Goal: Transaction & Acquisition: Purchase product/service

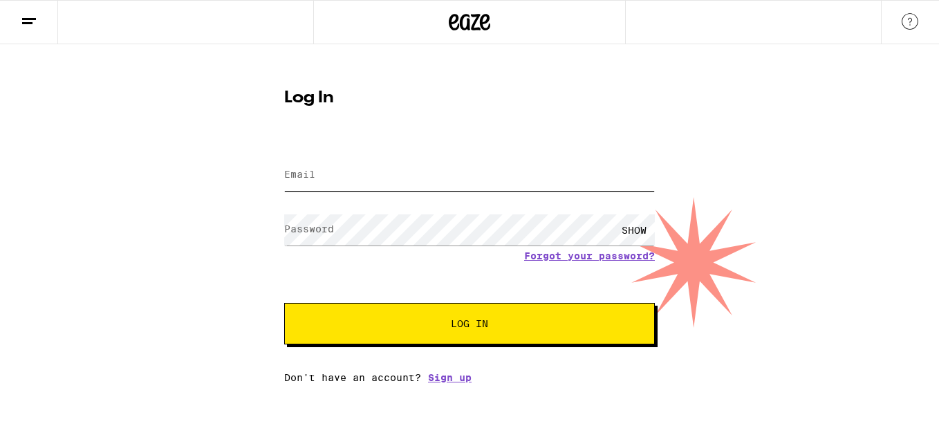
type input "[EMAIL_ADDRESS][DOMAIN_NAME]"
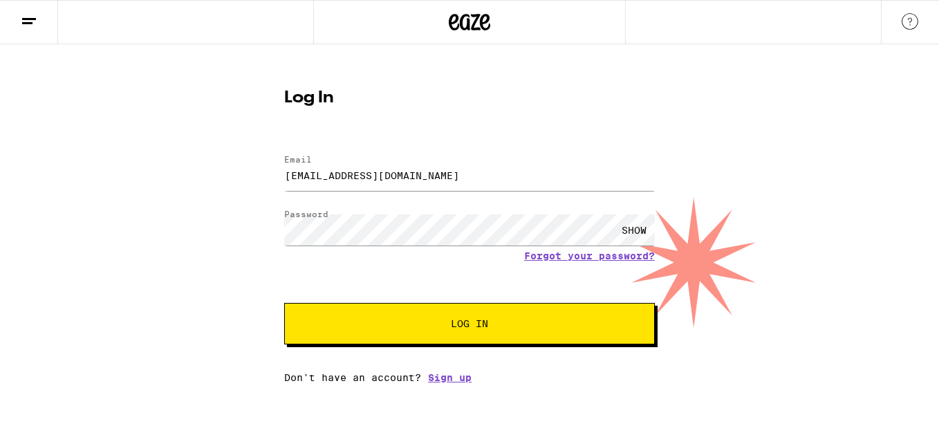
click at [640, 227] on div "SHOW" at bounding box center [635, 229] width 42 height 31
click at [449, 332] on button "Log In" at bounding box center [469, 324] width 371 height 42
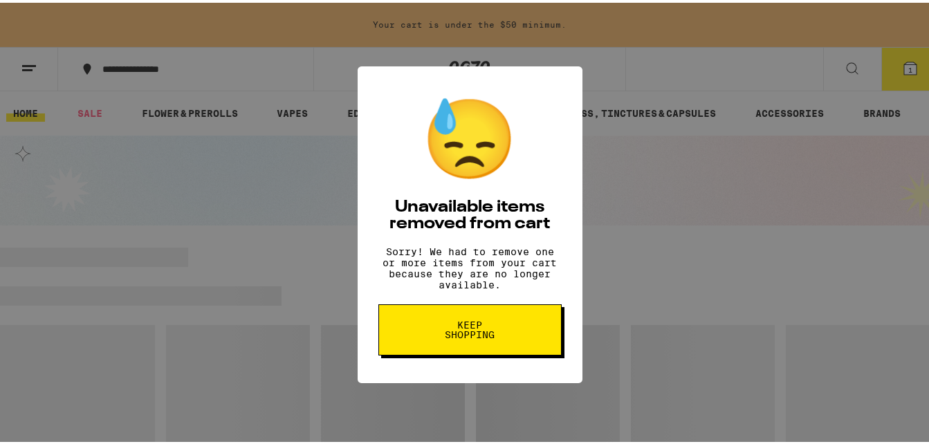
click at [408, 335] on button "Keep Shopping" at bounding box center [469, 327] width 183 height 51
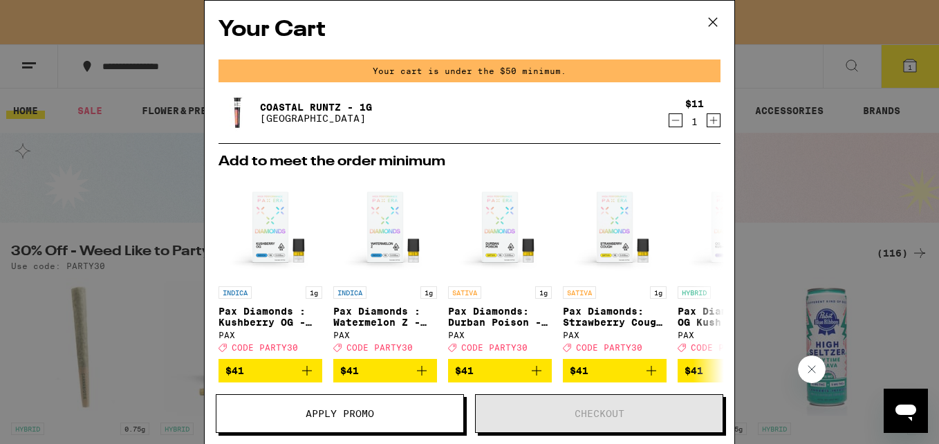
click at [709, 21] on icon at bounding box center [713, 22] width 21 height 21
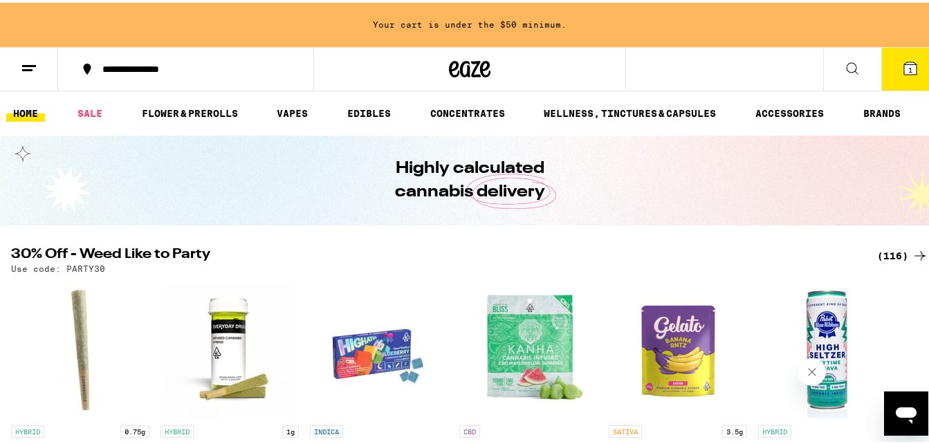
click at [26, 63] on line at bounding box center [29, 63] width 14 height 0
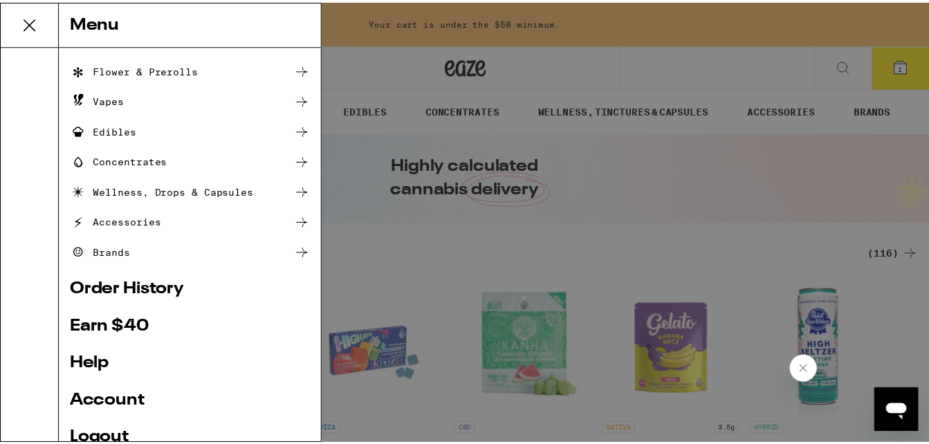
scroll to position [133, 0]
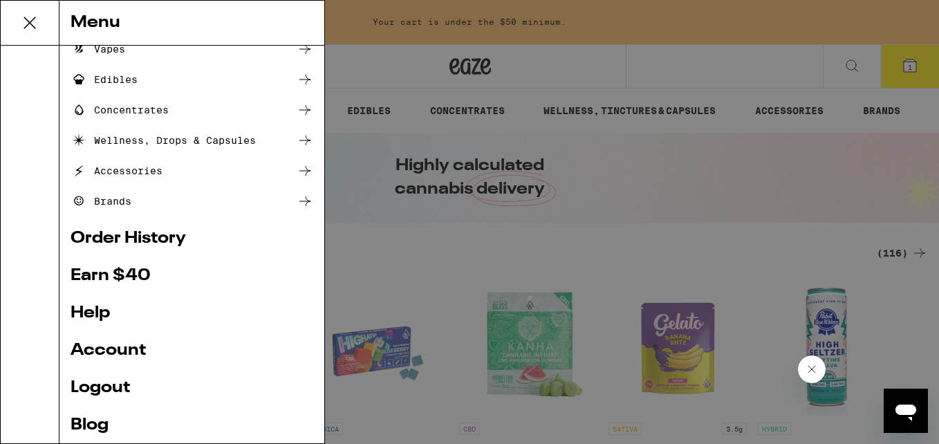
click at [90, 355] on link "Account" at bounding box center [192, 350] width 243 height 17
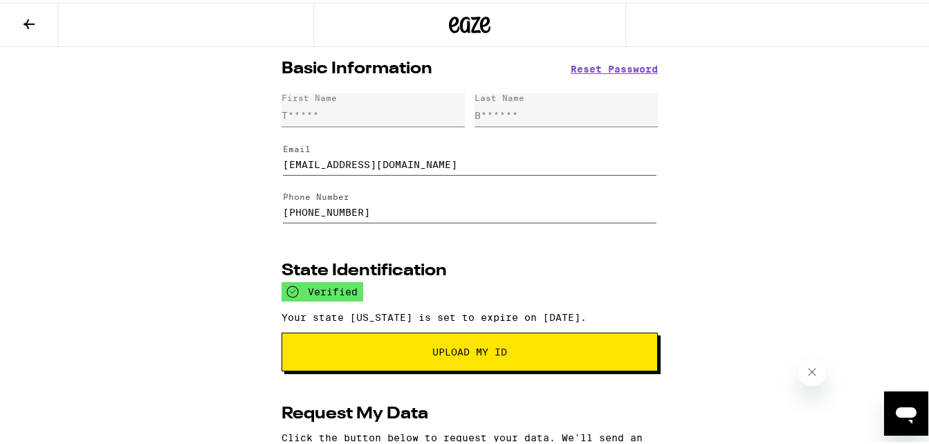
drag, startPoint x: 423, startPoint y: 287, endPoint x: 28, endPoint y: 24, distance: 474.8
click at [28, 24] on icon at bounding box center [29, 22] width 11 height 10
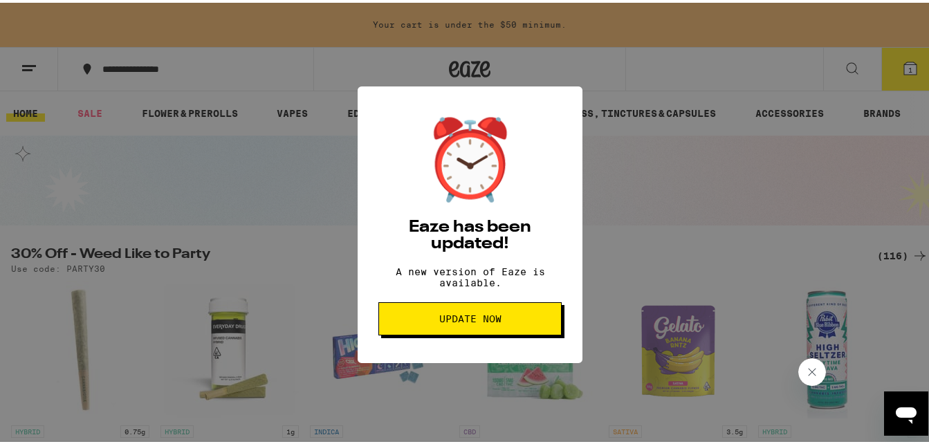
click at [418, 321] on span "Update Now" at bounding box center [470, 316] width 160 height 10
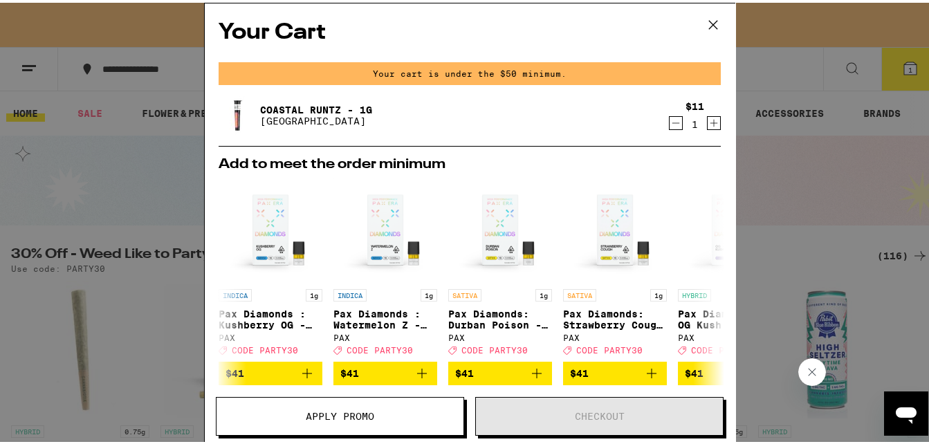
click at [904, 64] on div "Your Cart Your cart is under the $50 minimum. Coastal Runtz - 1g Fog City Farms…" at bounding box center [469, 222] width 939 height 444
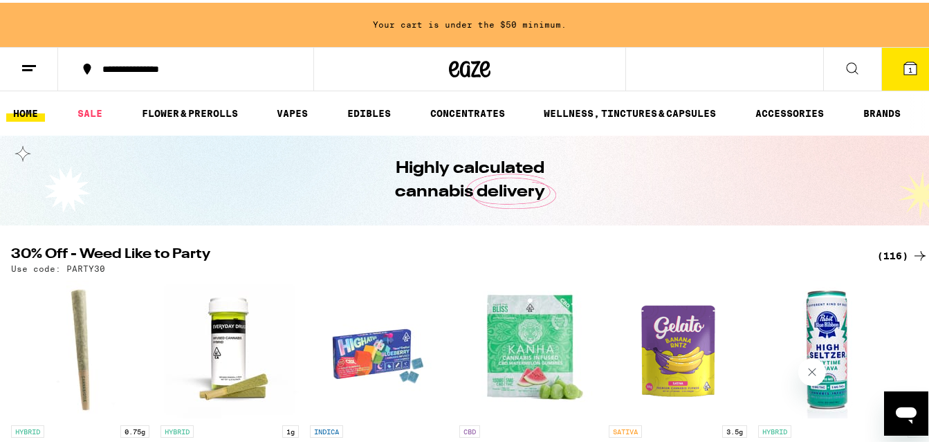
click at [908, 68] on span "1" at bounding box center [910, 67] width 4 height 8
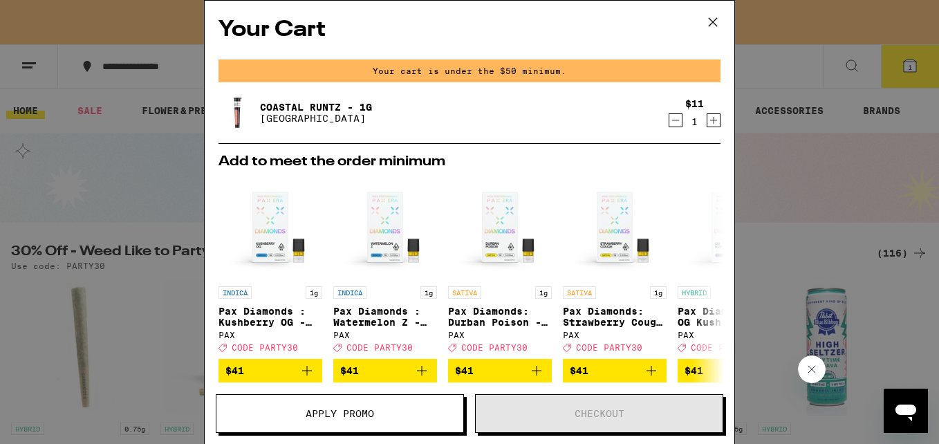
click at [670, 121] on icon "Decrement" at bounding box center [676, 120] width 12 height 17
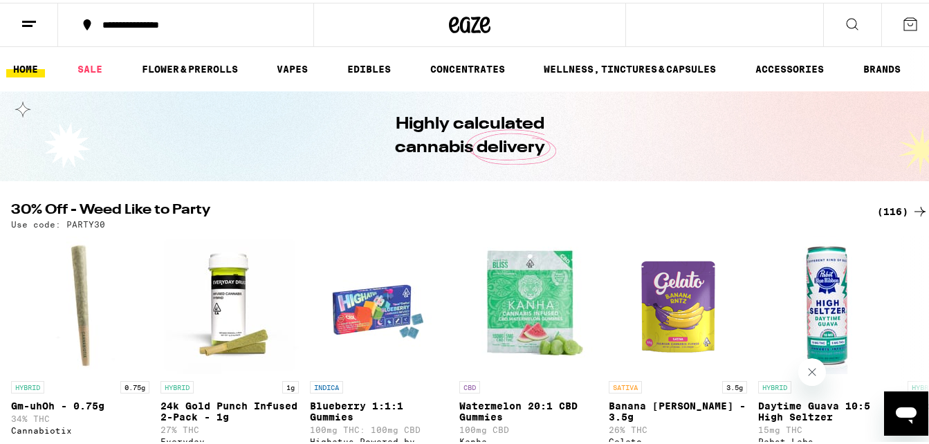
click at [27, 23] on line at bounding box center [27, 23] width 10 height 0
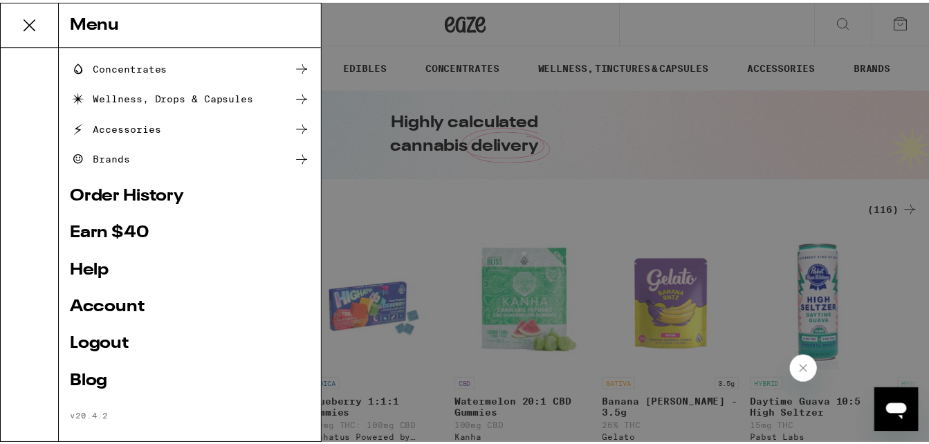
scroll to position [192, 0]
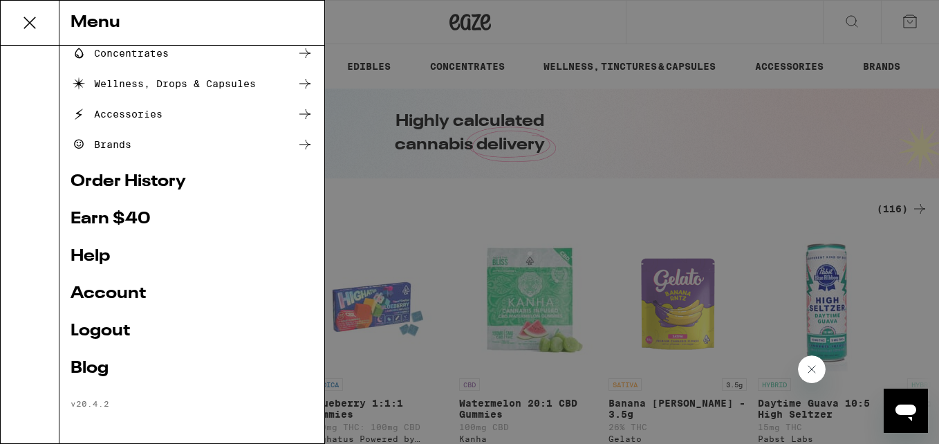
click at [113, 291] on link "Account" at bounding box center [192, 294] width 243 height 17
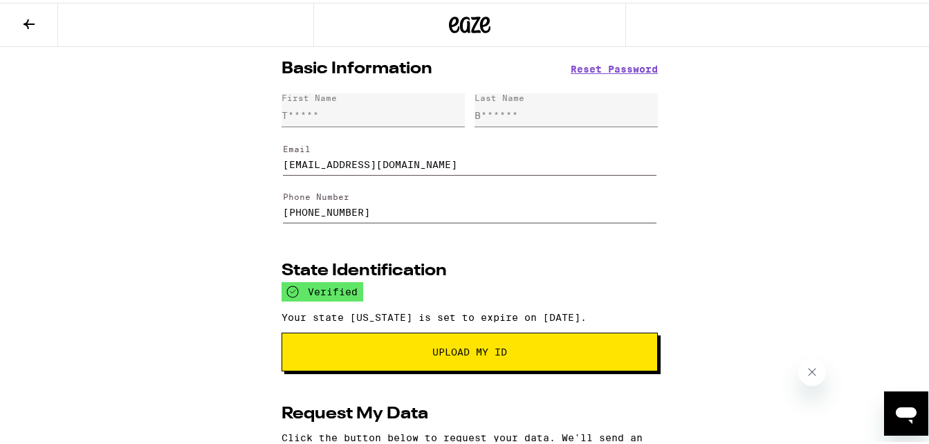
click at [21, 21] on icon at bounding box center [29, 21] width 17 height 17
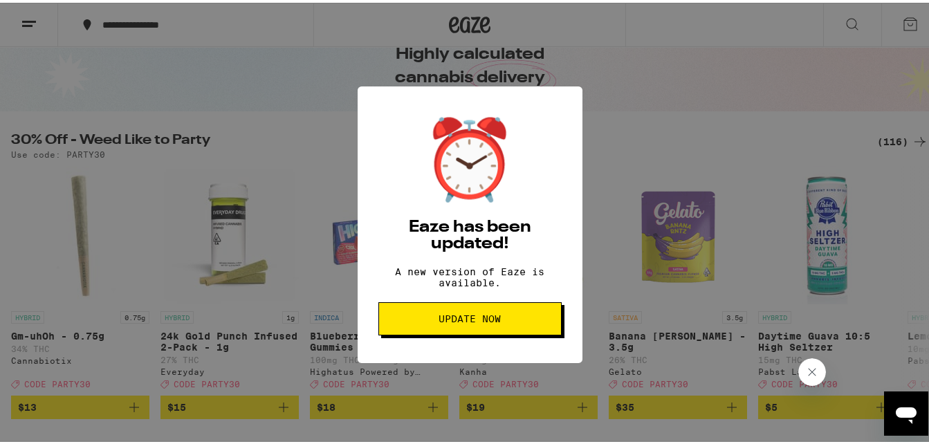
scroll to position [71, 0]
click at [459, 321] on span "Update Now" at bounding box center [470, 316] width 62 height 10
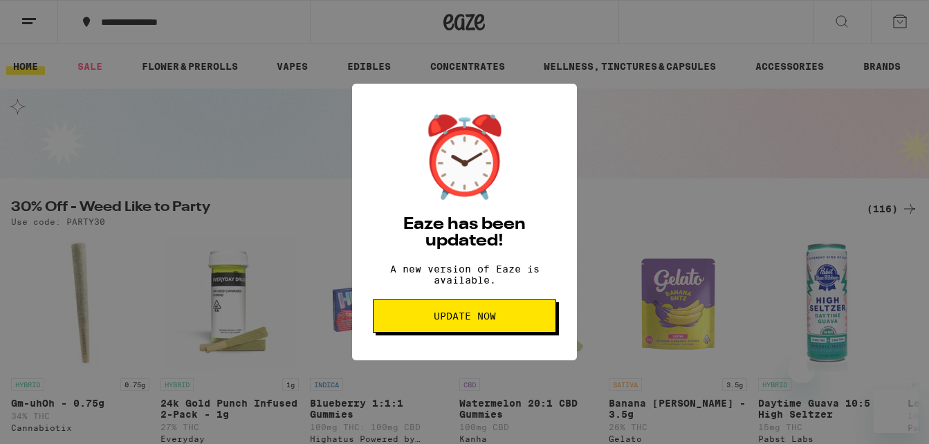
click at [459, 321] on span "Update Now" at bounding box center [465, 316] width 62 height 10
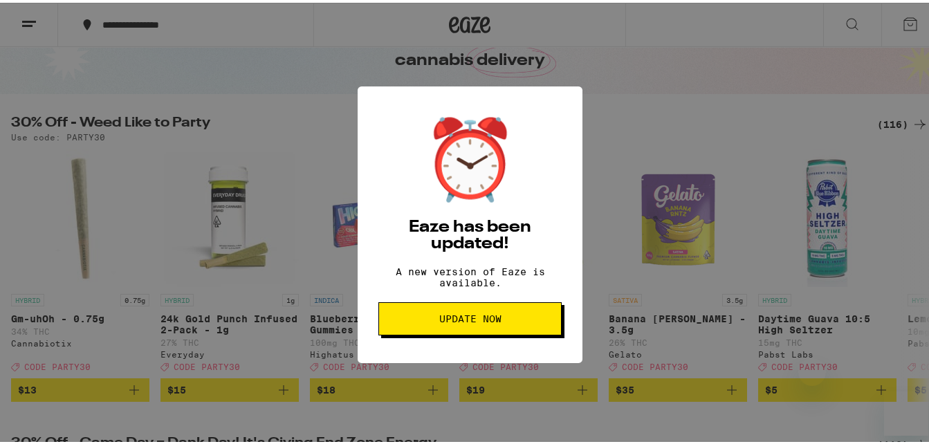
scroll to position [87, 0]
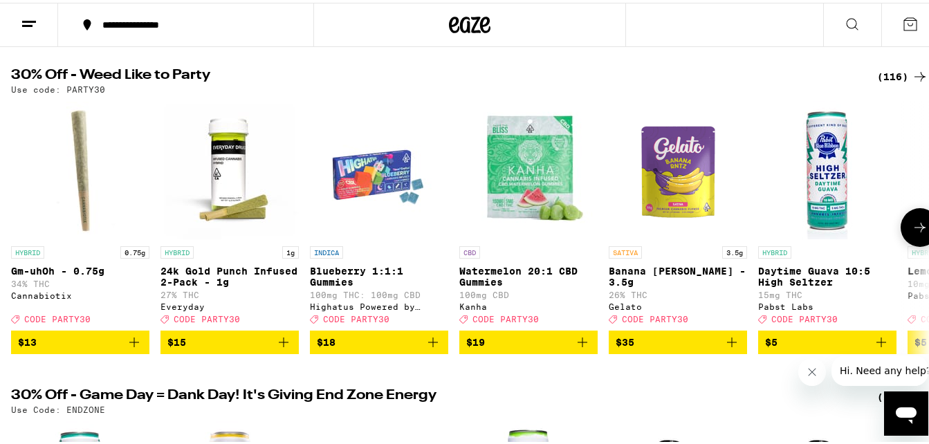
click at [583, 348] on icon "Add to bag" at bounding box center [582, 339] width 17 height 17
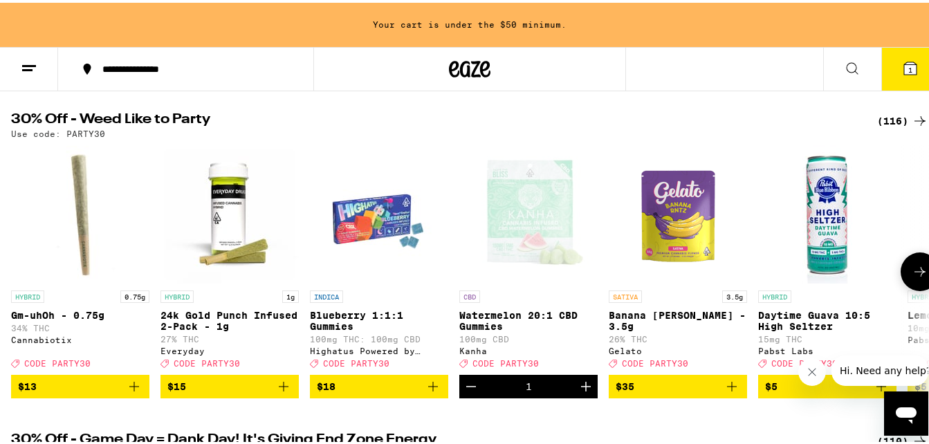
scroll to position [179, 0]
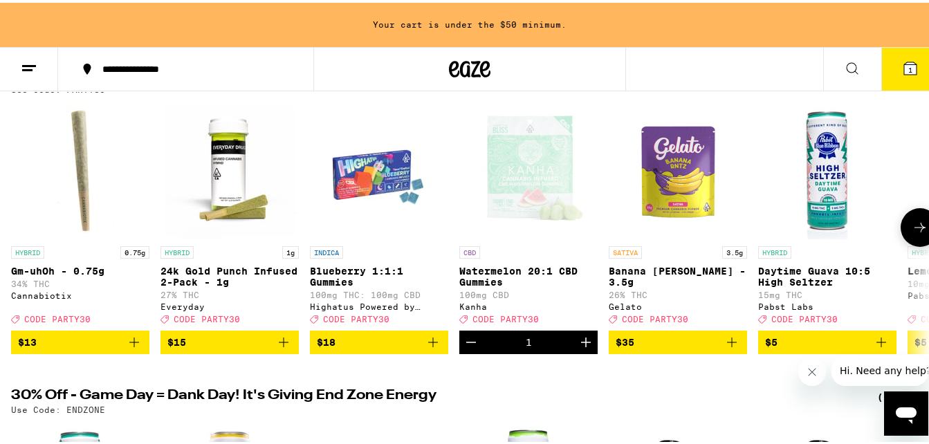
click at [912, 229] on icon at bounding box center [920, 224] width 17 height 17
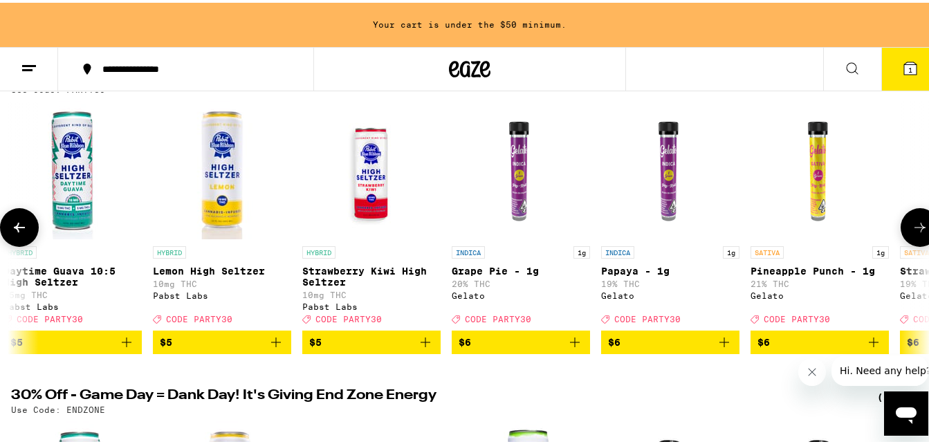
scroll to position [0, 756]
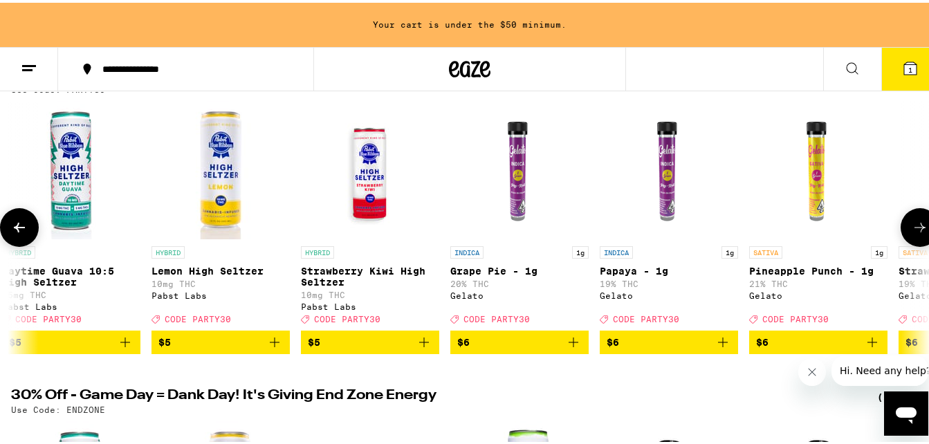
click at [912, 228] on icon at bounding box center [920, 224] width 17 height 17
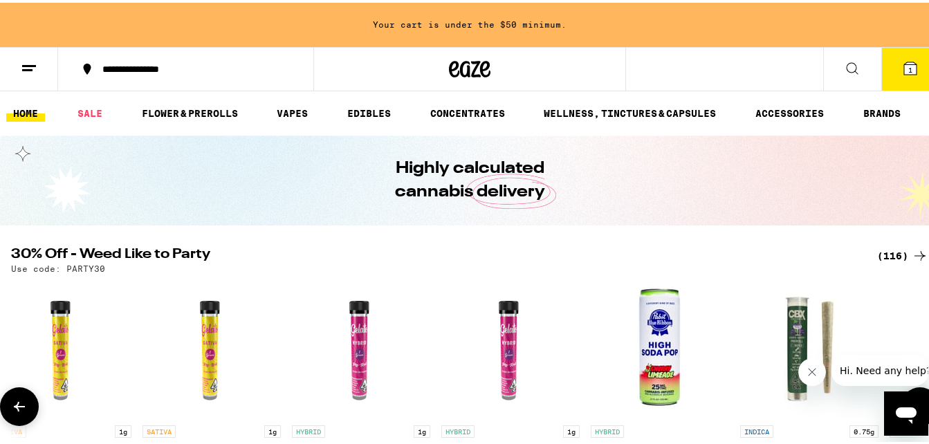
scroll to position [0, 1527]
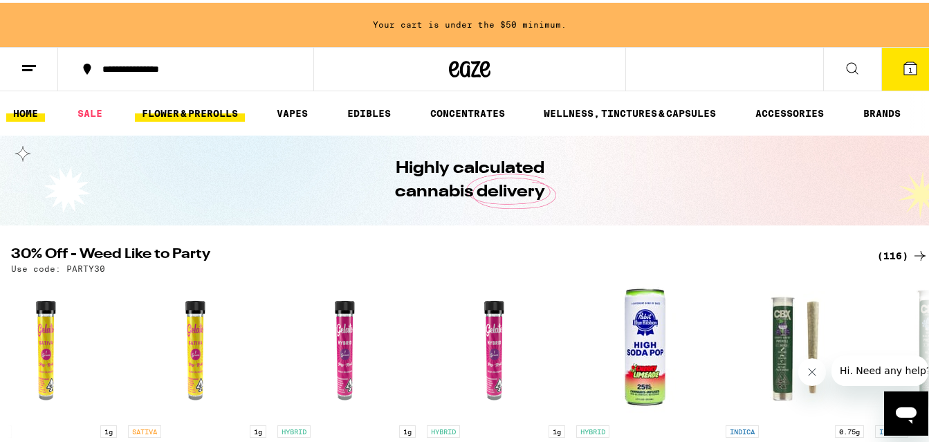
click at [168, 108] on link "FLOWER & PREROLLS" at bounding box center [190, 110] width 110 height 17
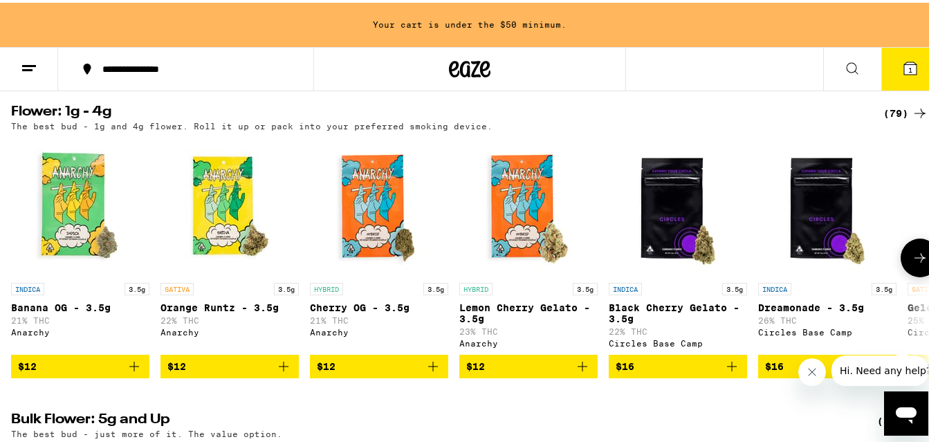
scroll to position [177, 0]
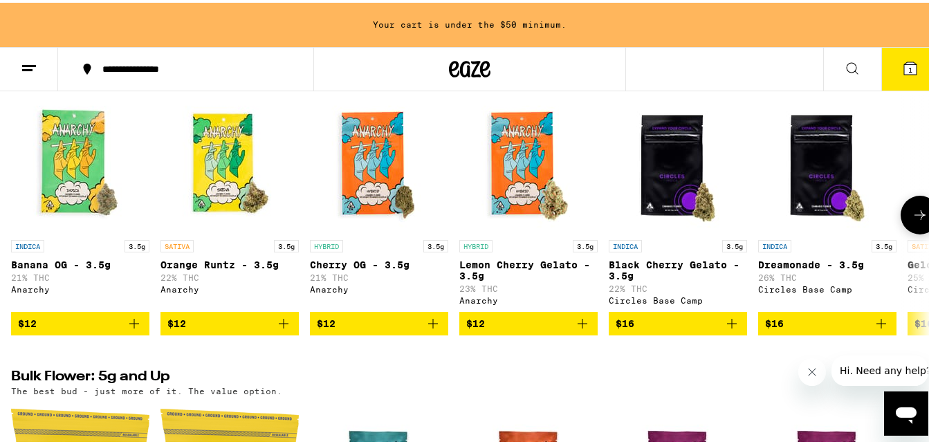
click at [912, 221] on icon at bounding box center [920, 212] width 17 height 17
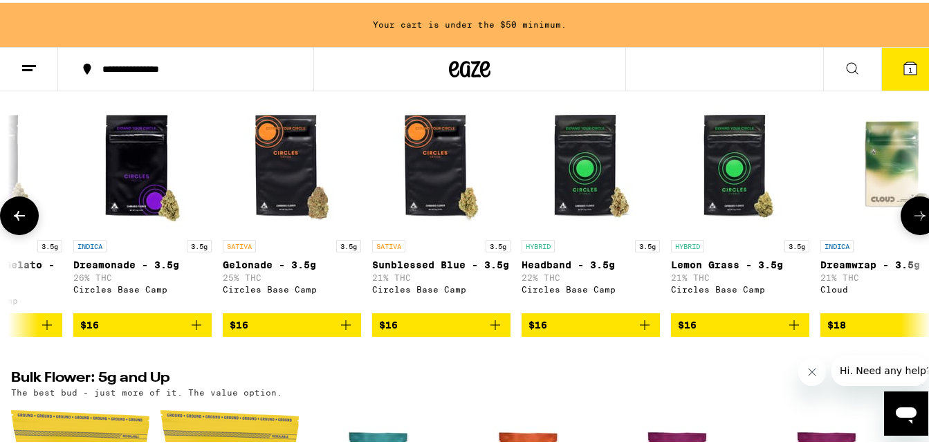
scroll to position [0, 756]
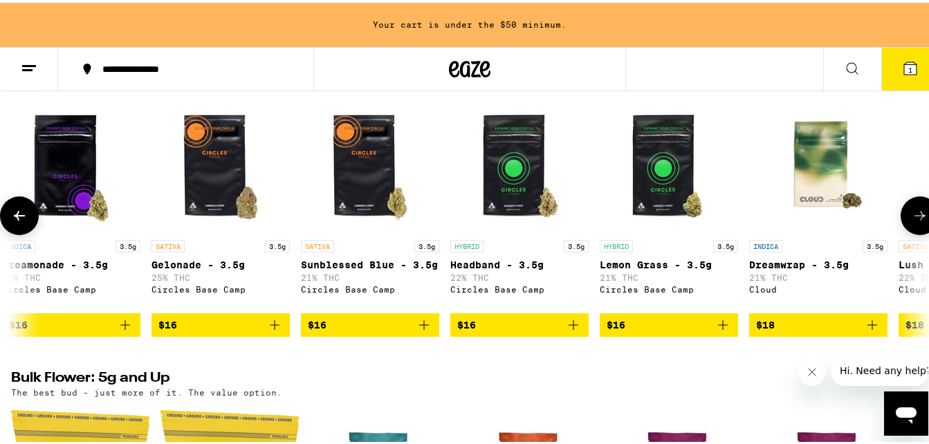
click at [912, 221] on icon at bounding box center [920, 213] width 17 height 17
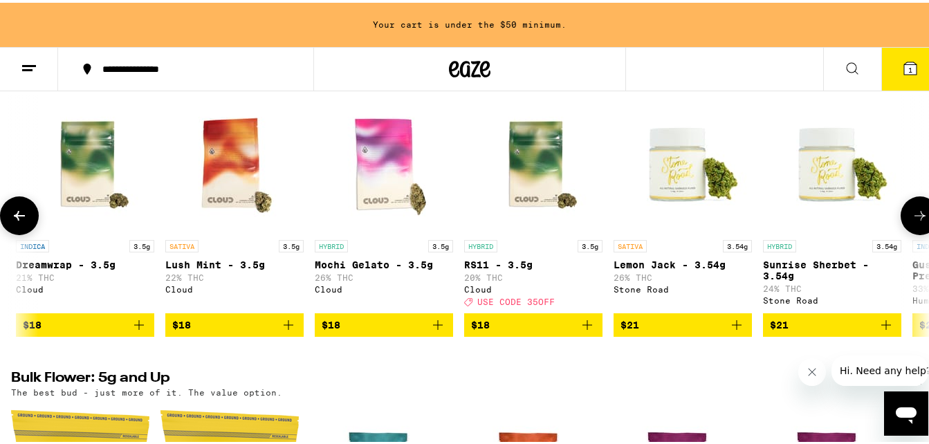
scroll to position [0, 1512]
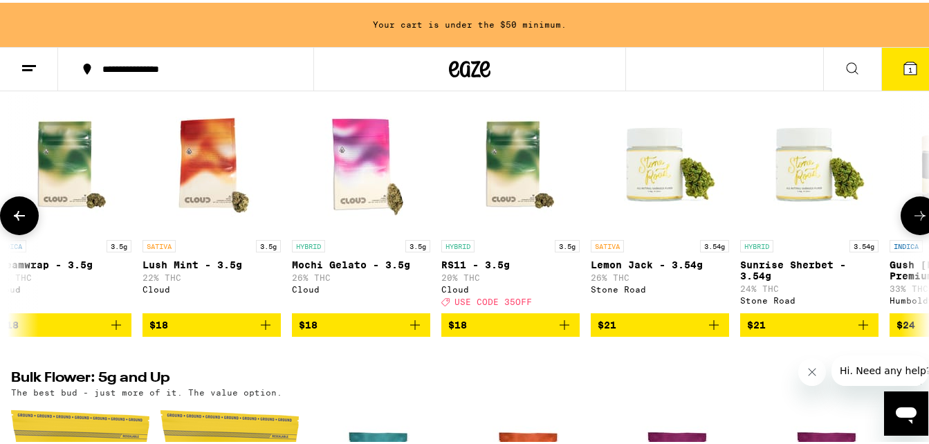
click at [914, 218] on icon at bounding box center [919, 213] width 11 height 10
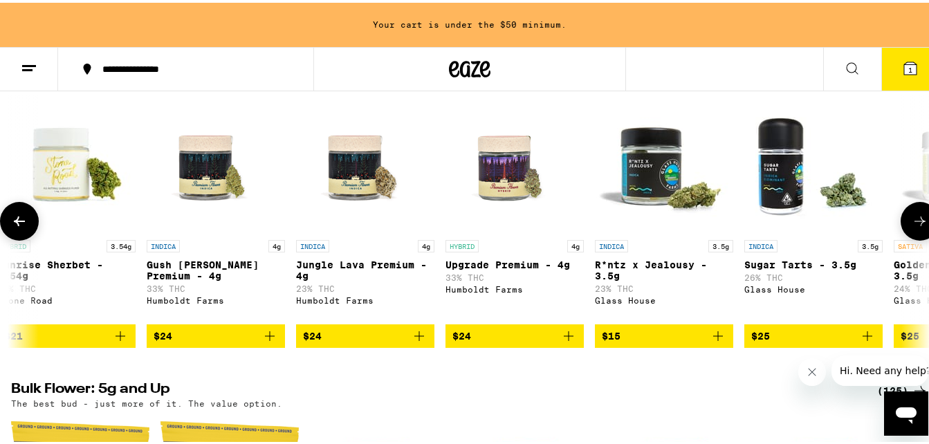
scroll to position [0, 2268]
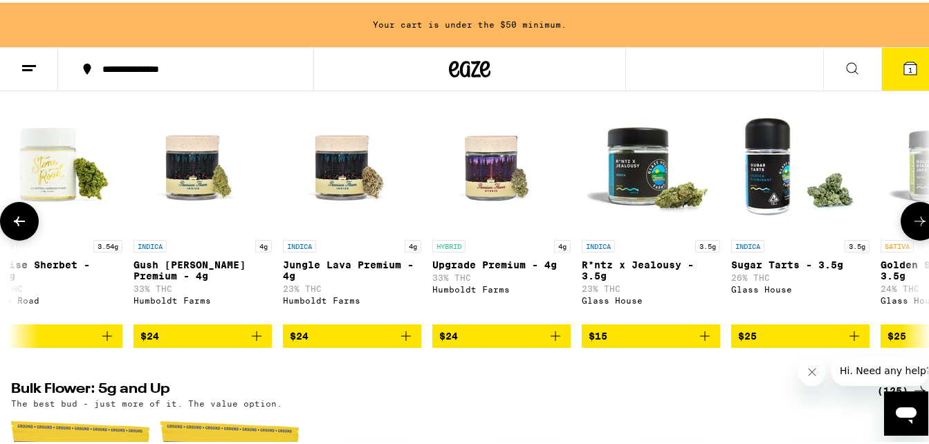
click at [912, 224] on icon at bounding box center [920, 218] width 17 height 17
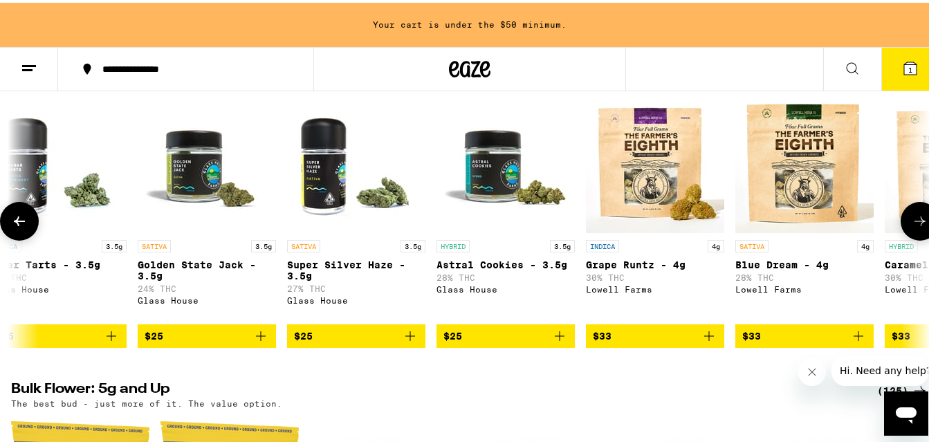
scroll to position [0, 3024]
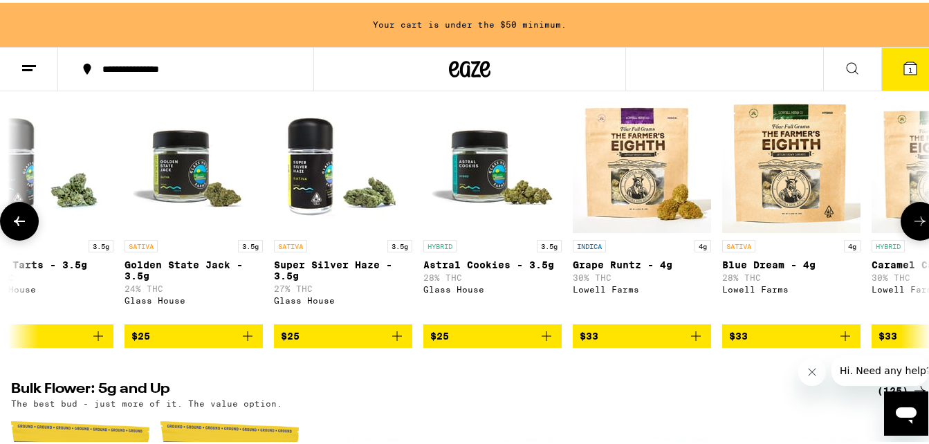
click at [913, 223] on icon at bounding box center [920, 218] width 17 height 17
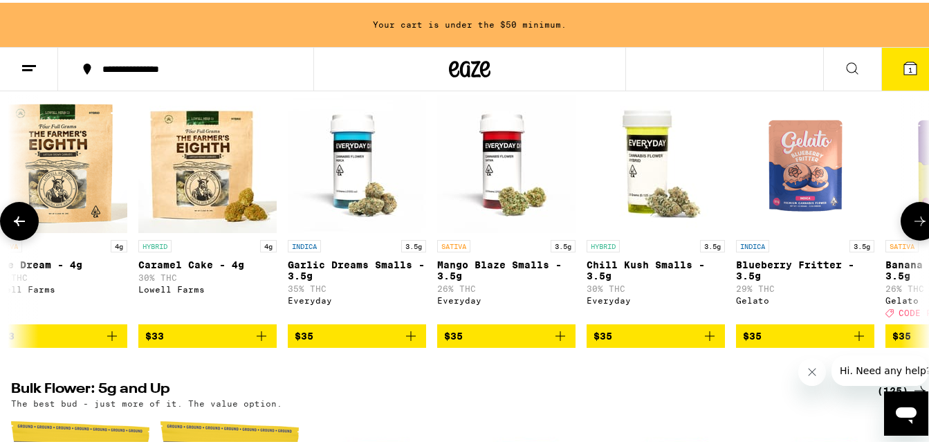
scroll to position [0, 3780]
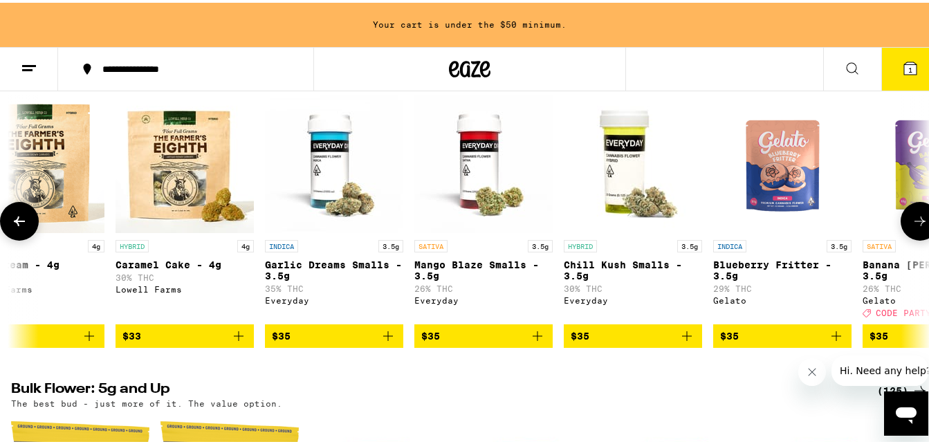
click at [903, 210] on button at bounding box center [920, 218] width 39 height 39
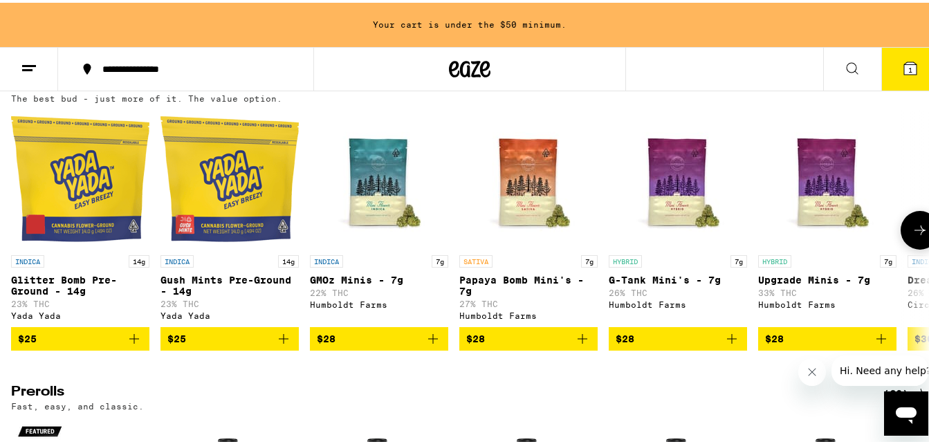
scroll to position [483, 0]
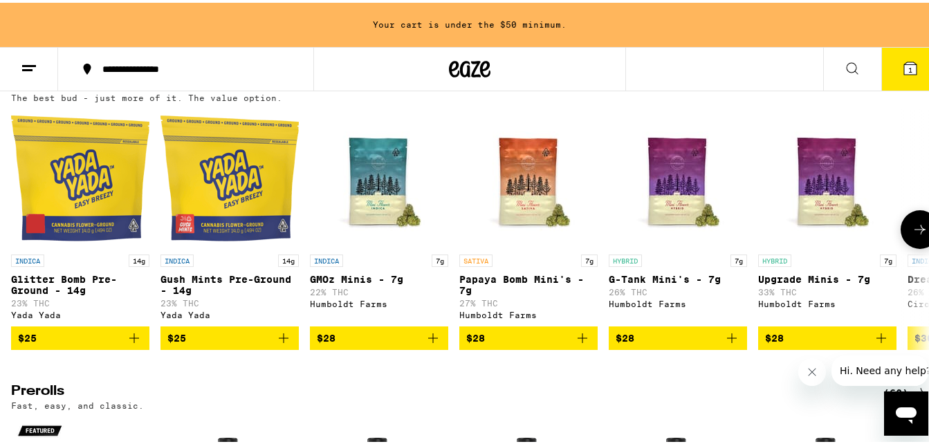
click at [912, 235] on icon at bounding box center [920, 227] width 17 height 17
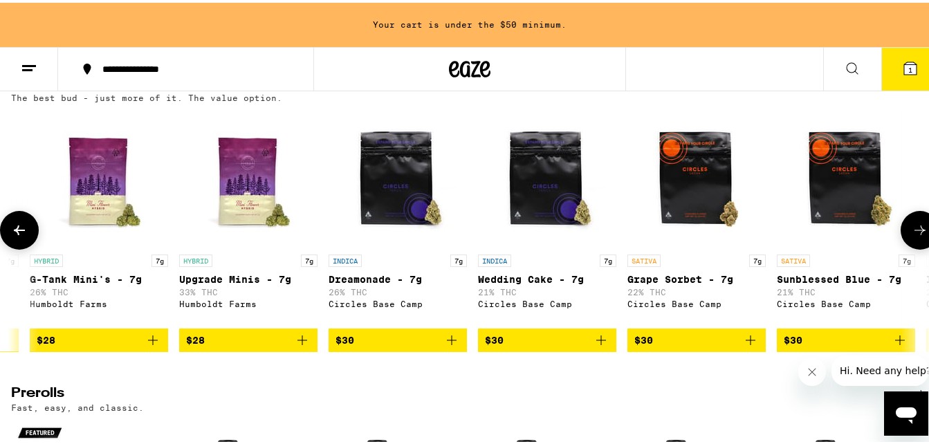
scroll to position [0, 756]
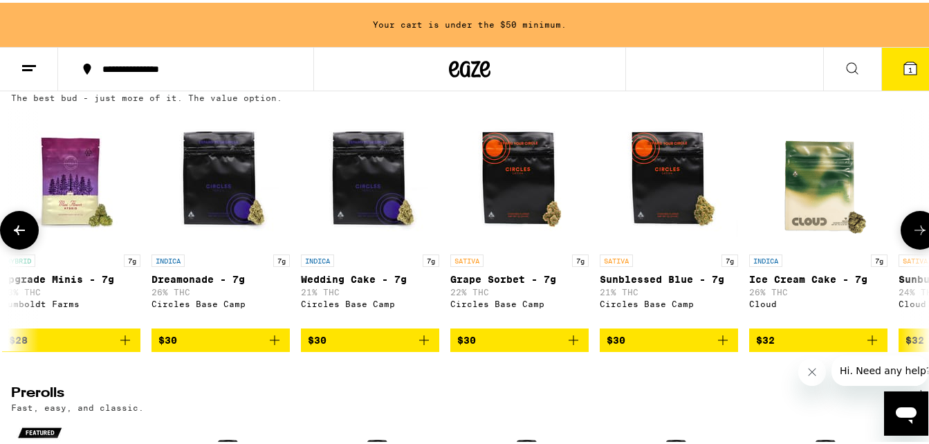
click at [912, 236] on icon at bounding box center [920, 227] width 17 height 17
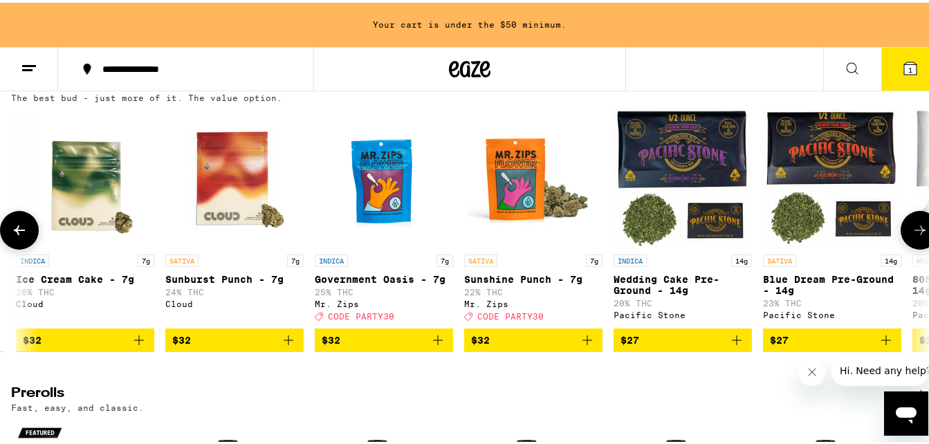
scroll to position [0, 1512]
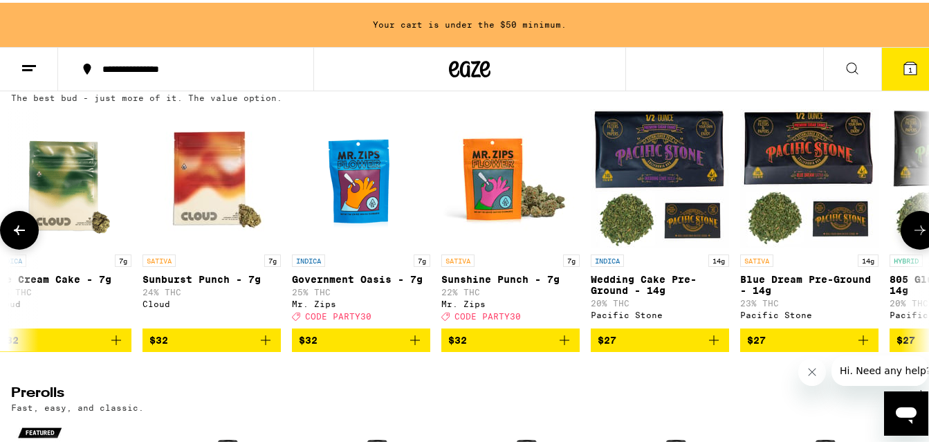
click at [909, 247] on button at bounding box center [920, 227] width 39 height 39
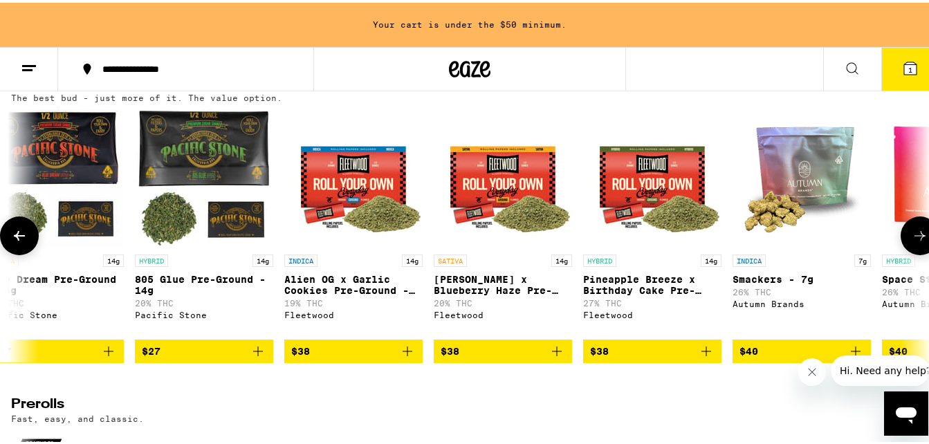
scroll to position [0, 2268]
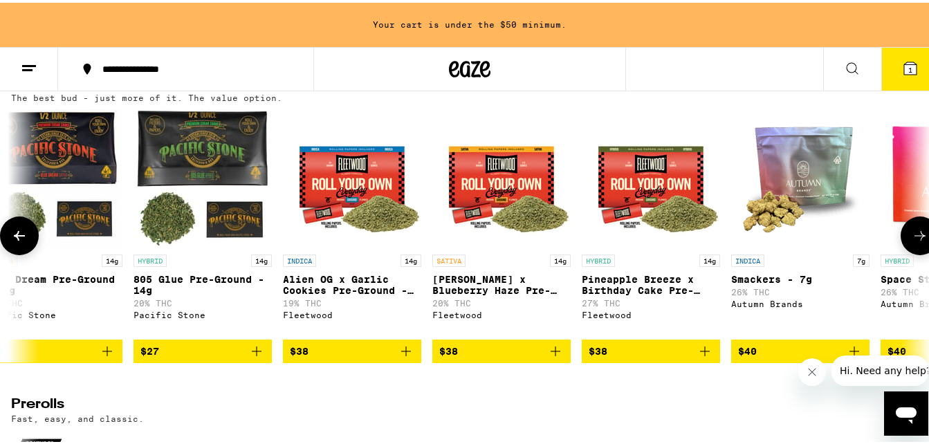
click at [912, 241] on icon at bounding box center [920, 233] width 17 height 17
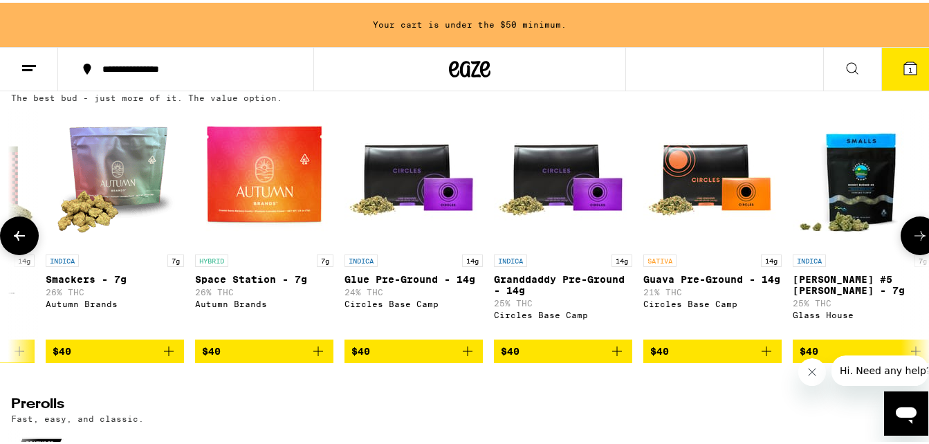
scroll to position [0, 3024]
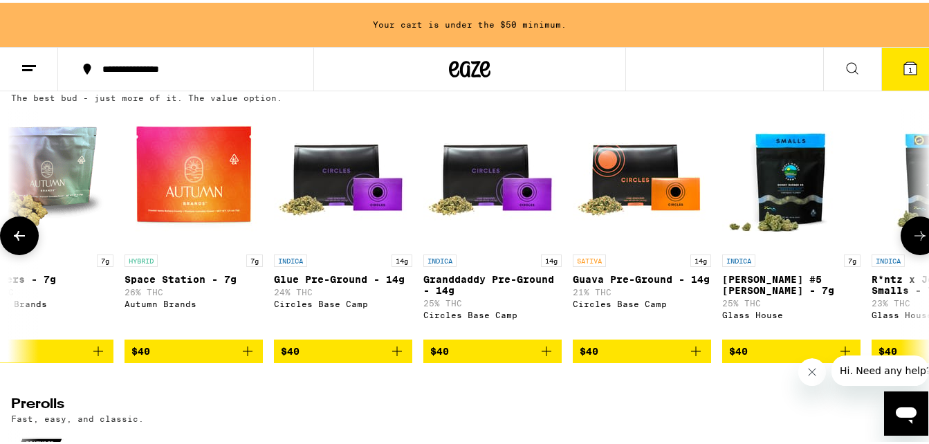
click at [912, 241] on icon at bounding box center [920, 233] width 17 height 17
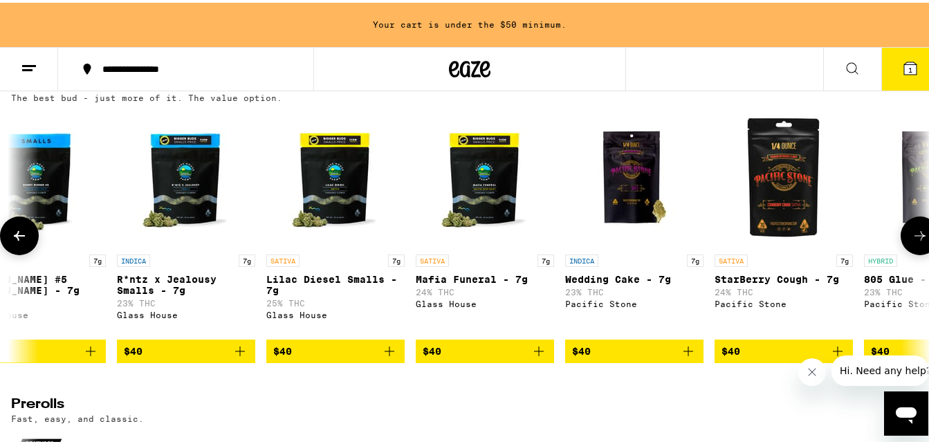
scroll to position [0, 3780]
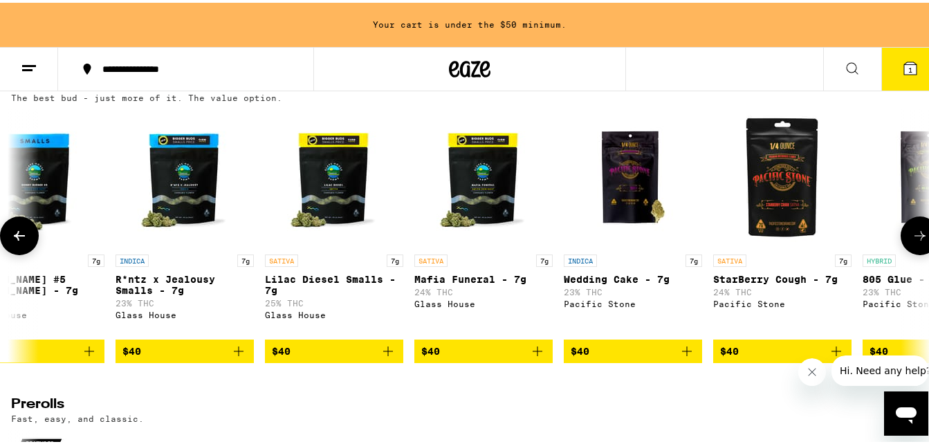
click at [914, 238] on icon at bounding box center [919, 233] width 11 height 10
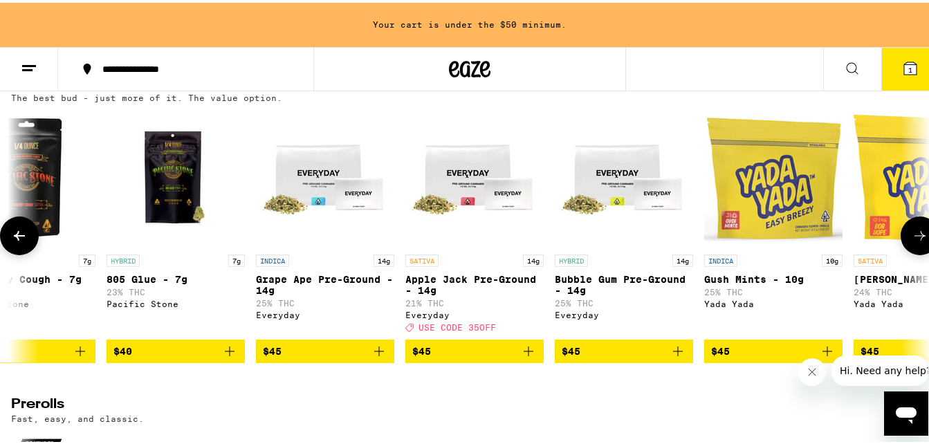
click at [910, 242] on button at bounding box center [920, 233] width 39 height 39
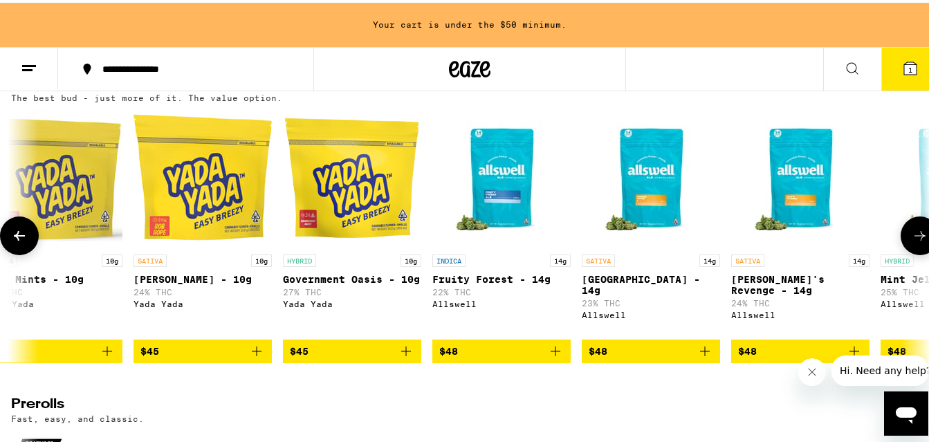
scroll to position [0, 5292]
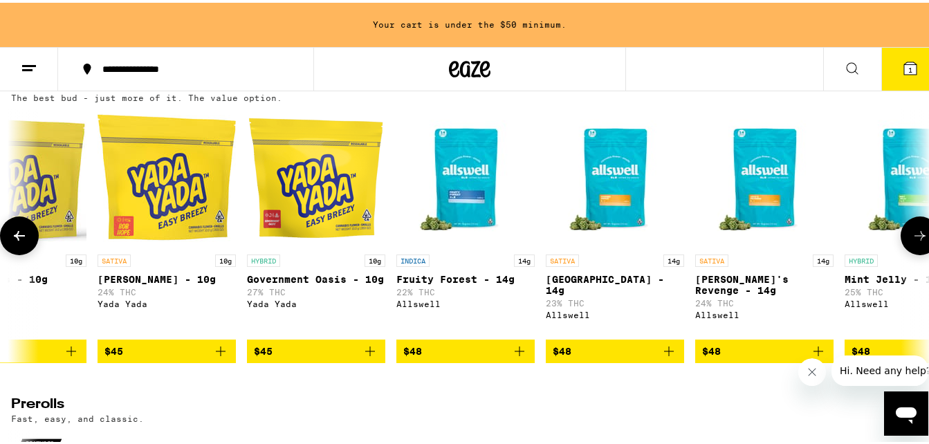
click at [912, 241] on icon at bounding box center [920, 233] width 17 height 17
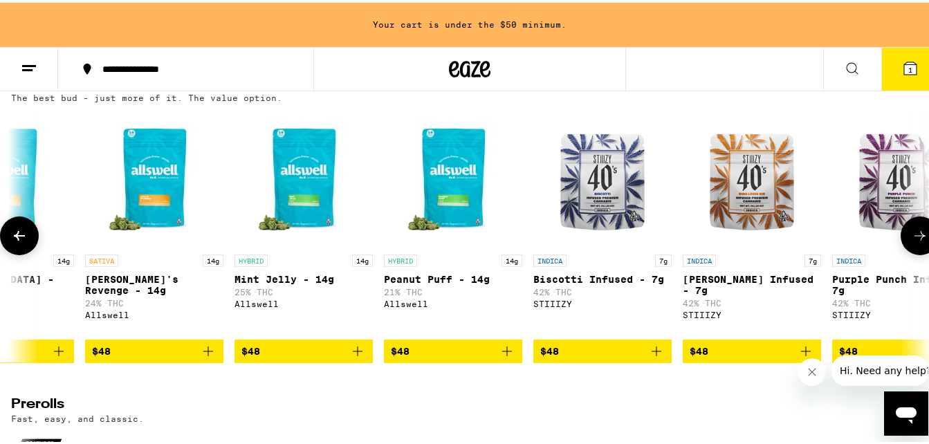
scroll to position [0, 6048]
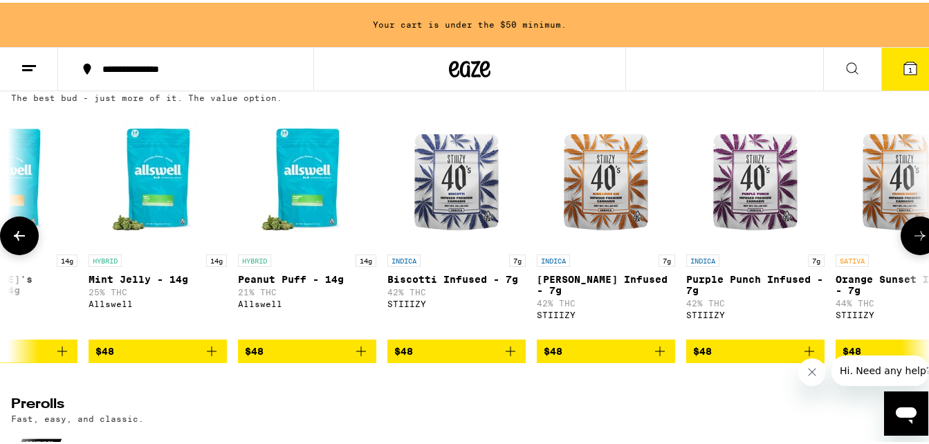
click at [918, 248] on button at bounding box center [920, 233] width 39 height 39
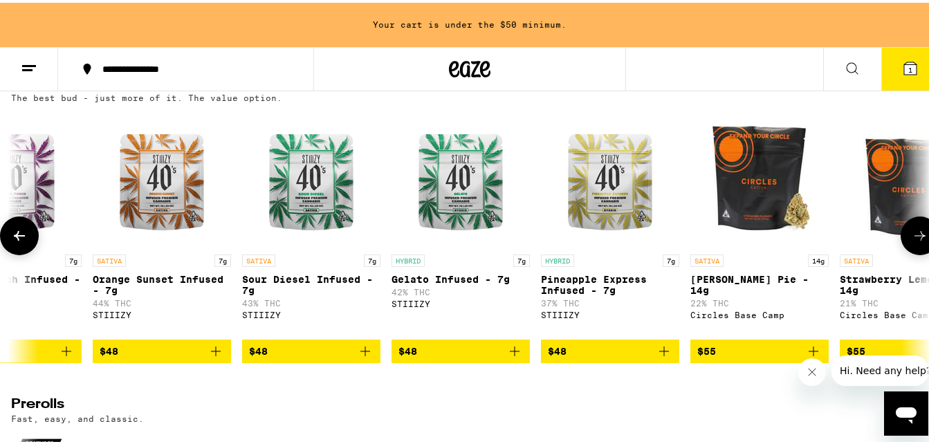
scroll to position [0, 6804]
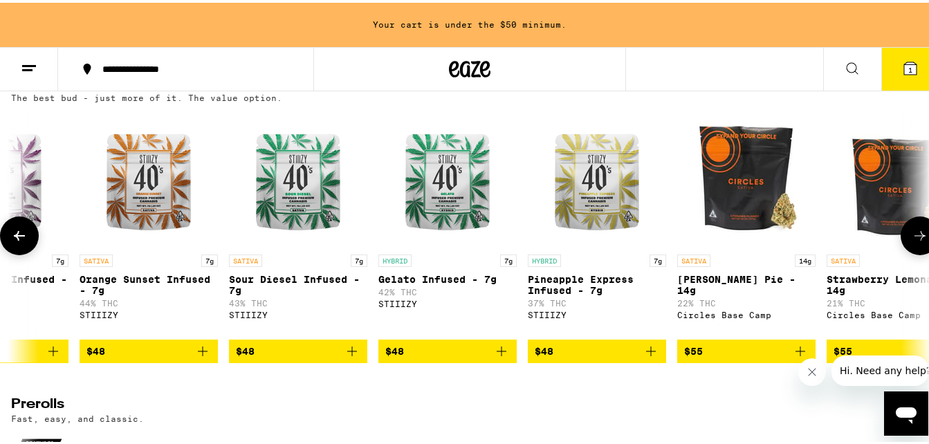
click at [924, 252] on button at bounding box center [920, 233] width 39 height 39
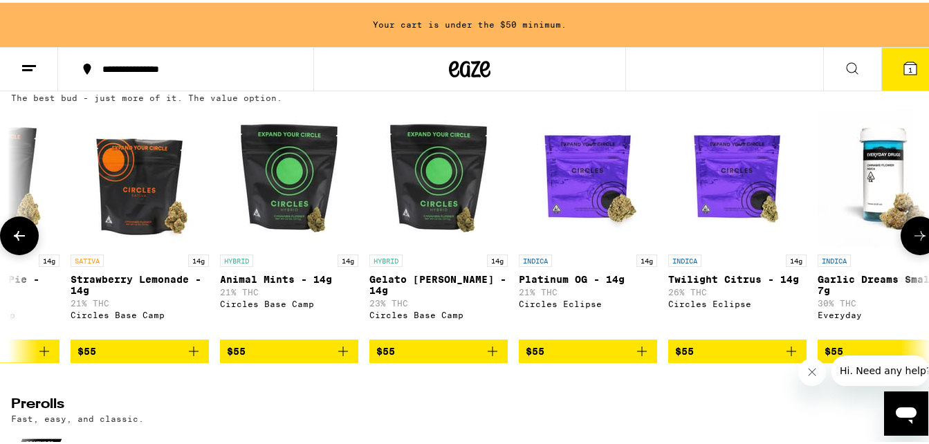
click at [912, 241] on icon at bounding box center [920, 233] width 17 height 17
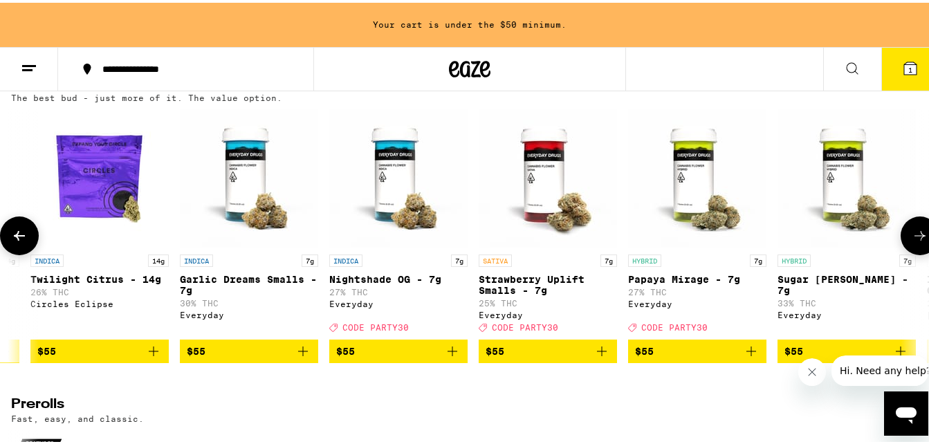
scroll to position [0, 8316]
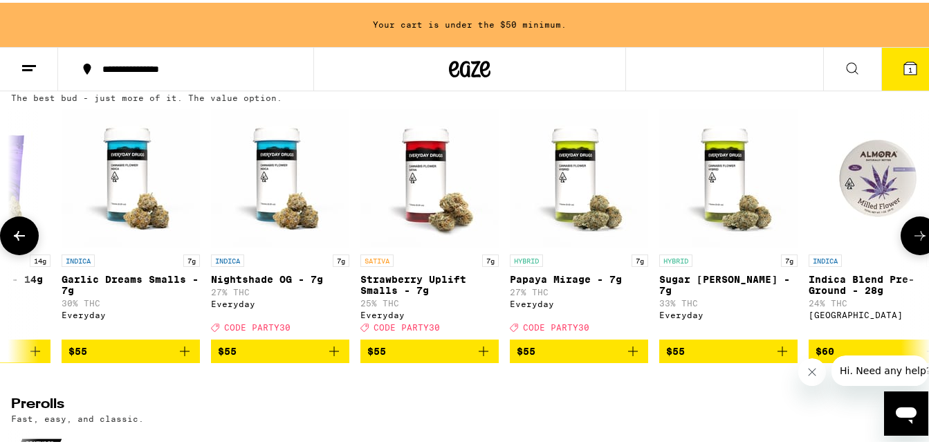
click at [912, 241] on icon at bounding box center [920, 233] width 17 height 17
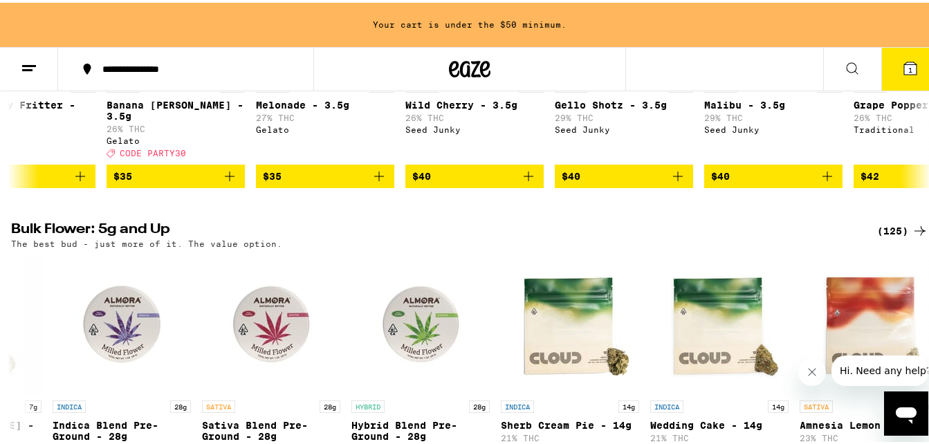
scroll to position [336, 0]
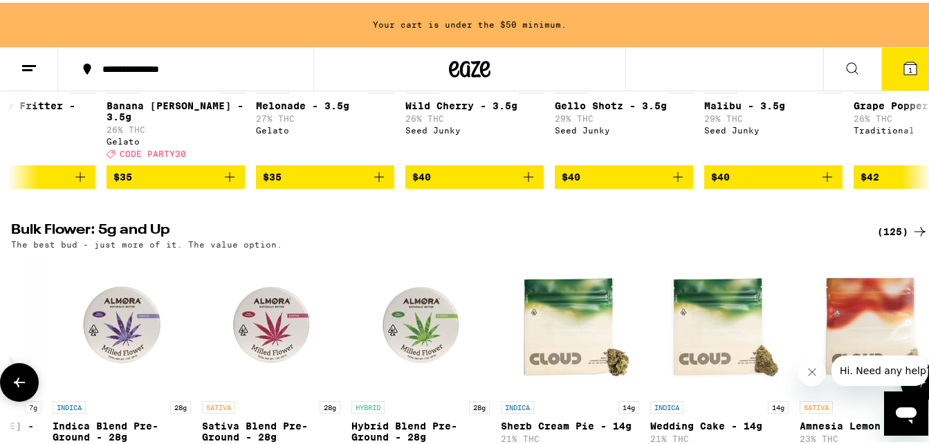
click at [19, 385] on icon at bounding box center [19, 380] width 11 height 10
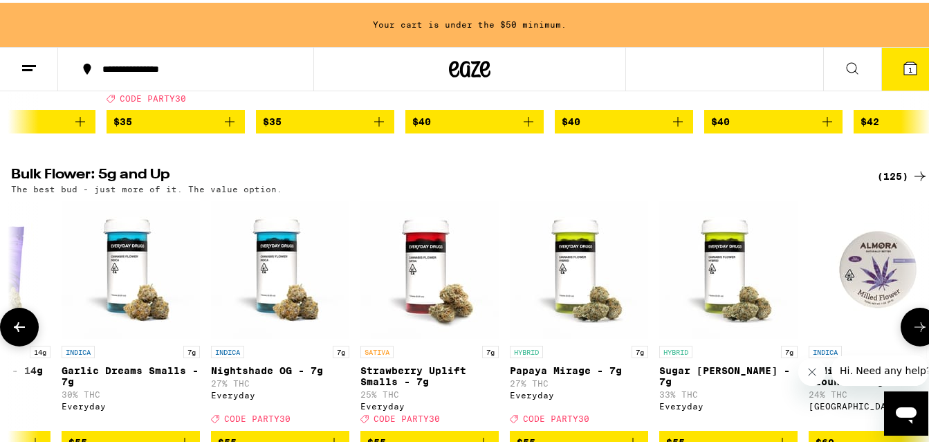
scroll to position [392, 0]
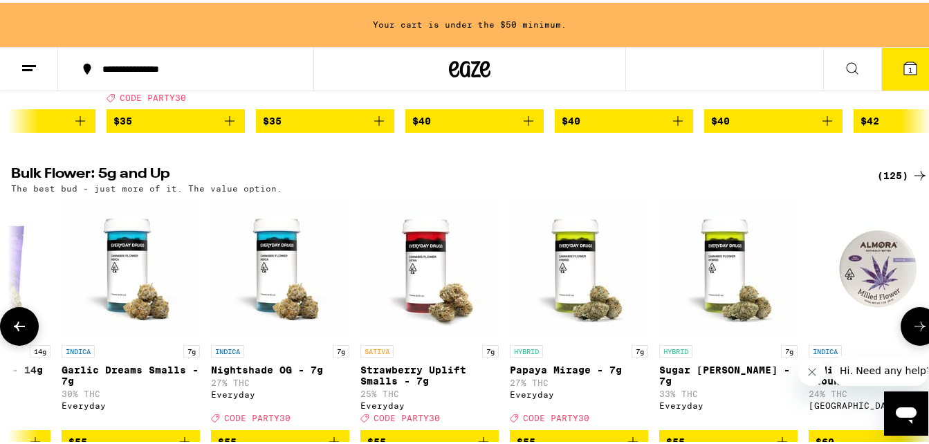
click at [14, 332] on icon at bounding box center [19, 323] width 17 height 17
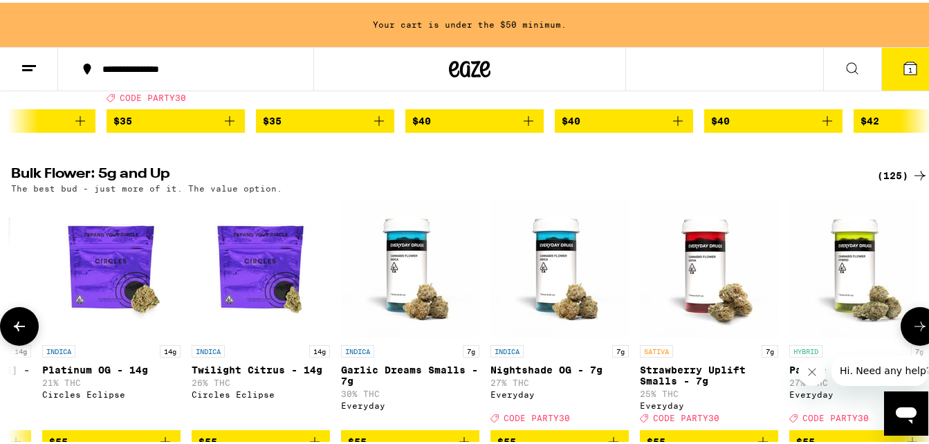
click at [14, 332] on icon at bounding box center [19, 323] width 17 height 17
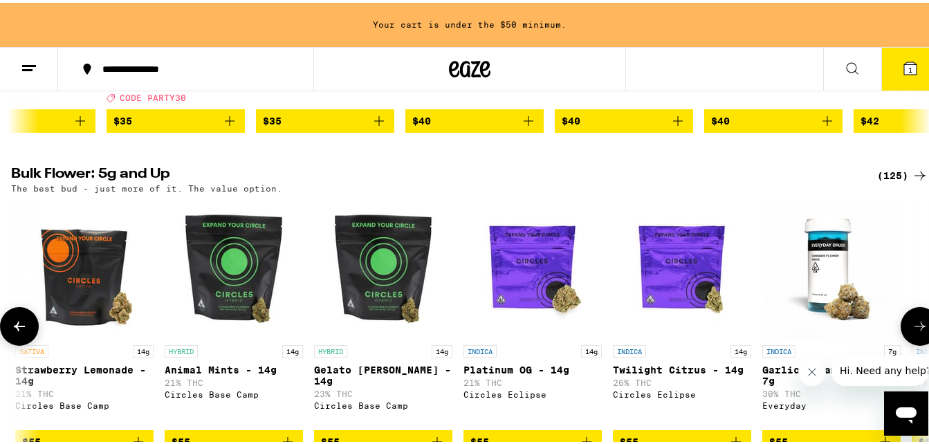
click at [14, 332] on icon at bounding box center [19, 323] width 17 height 17
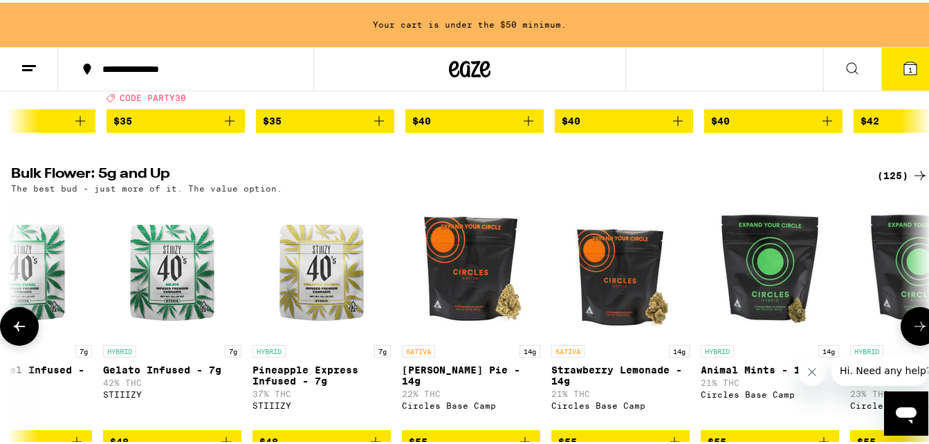
click at [14, 332] on icon at bounding box center [19, 323] width 17 height 17
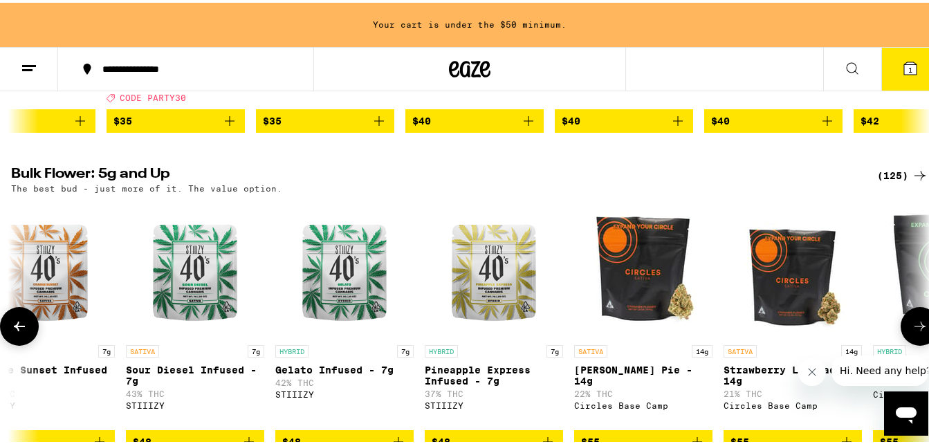
click at [14, 332] on icon at bounding box center [19, 323] width 17 height 17
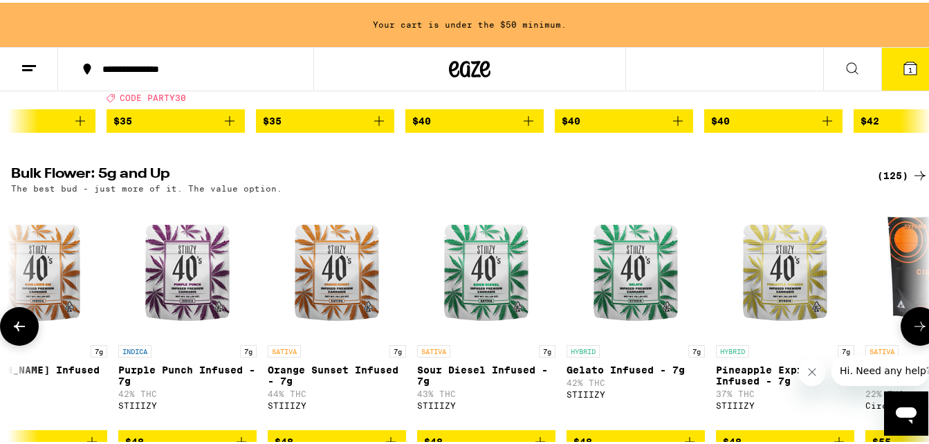
click at [14, 332] on icon at bounding box center [19, 323] width 17 height 17
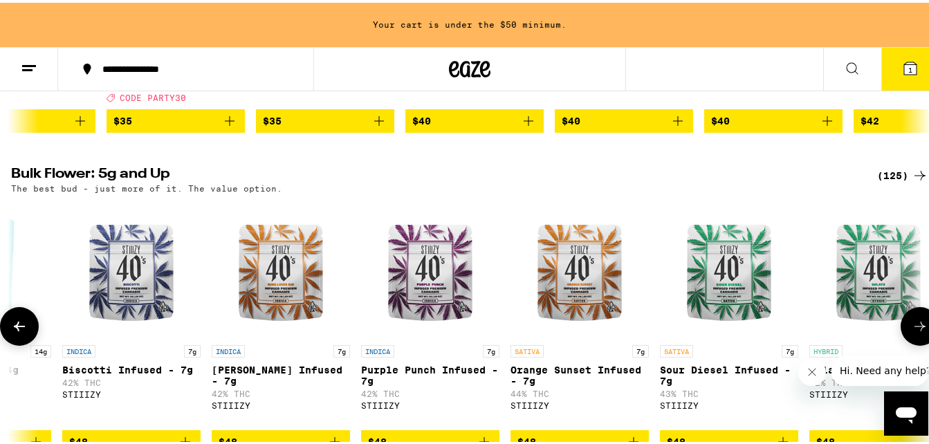
click at [14, 332] on icon at bounding box center [19, 323] width 17 height 17
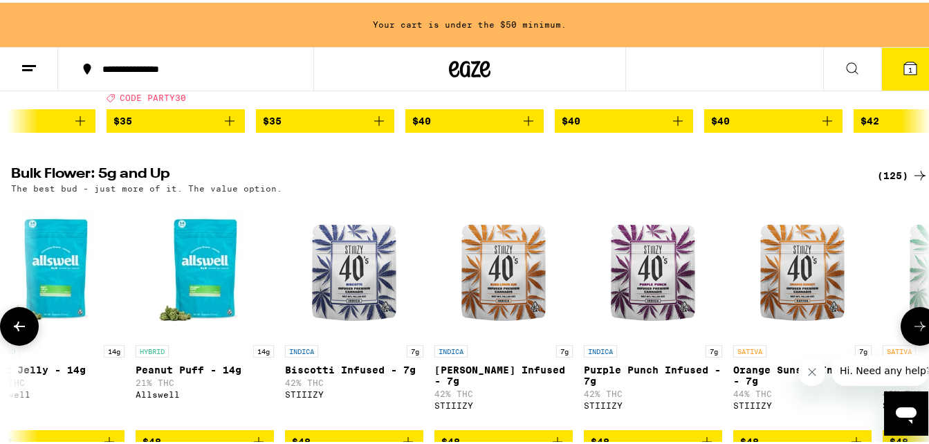
click at [14, 332] on icon at bounding box center [19, 323] width 17 height 17
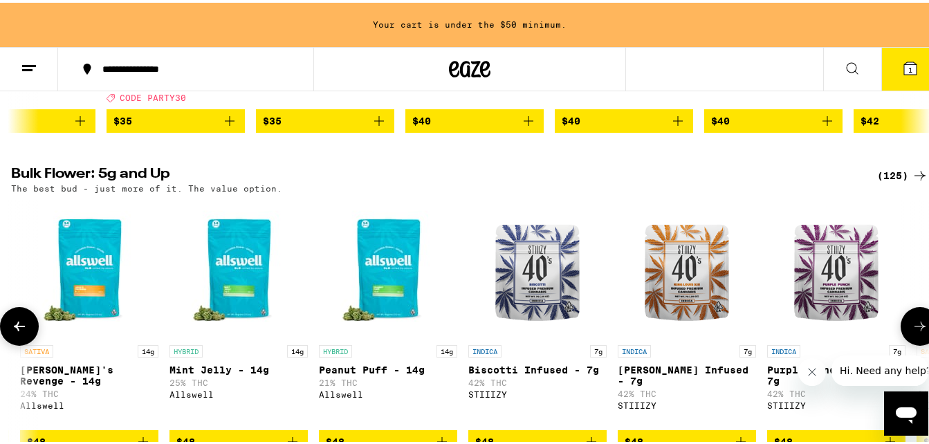
click at [14, 332] on icon at bounding box center [19, 323] width 17 height 17
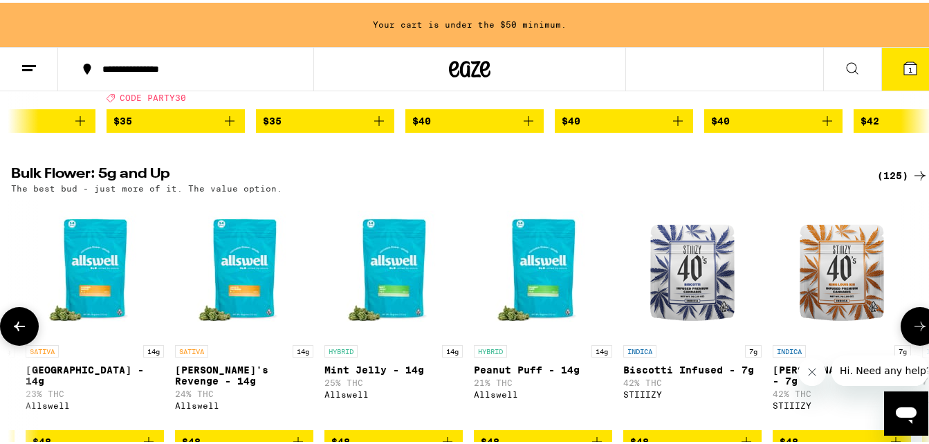
click at [14, 332] on icon at bounding box center [19, 323] width 17 height 17
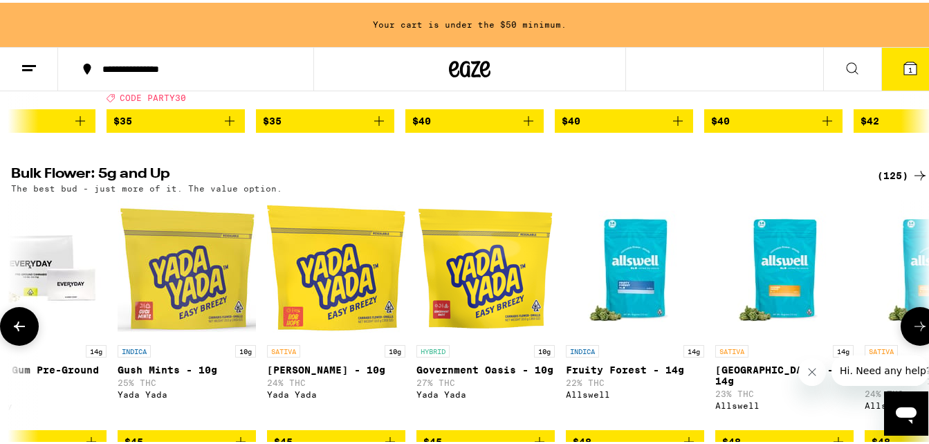
click at [14, 332] on icon at bounding box center [19, 323] width 17 height 17
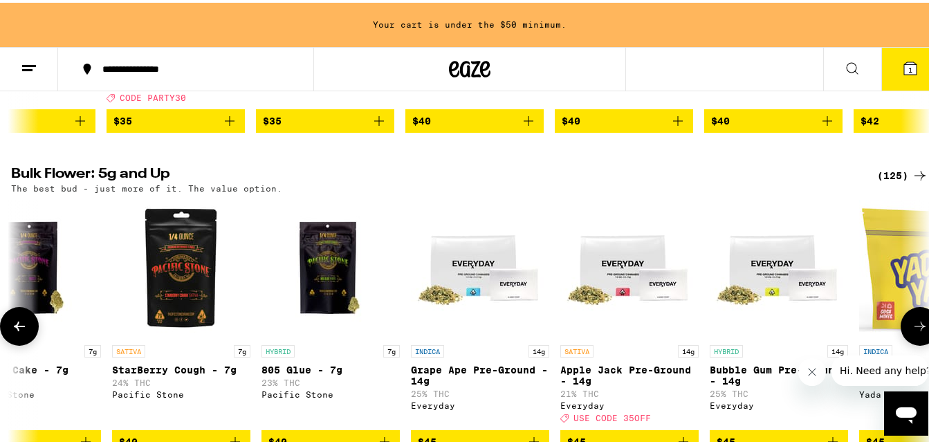
click at [14, 332] on icon at bounding box center [19, 323] width 17 height 17
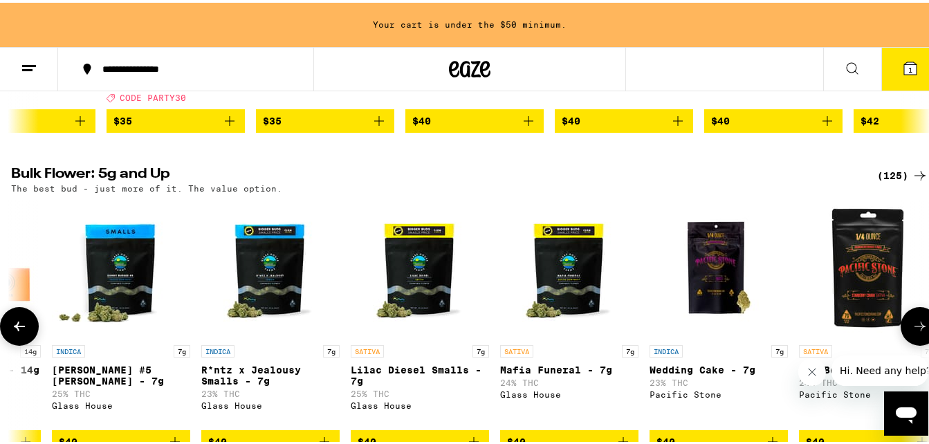
scroll to position [0, 3631]
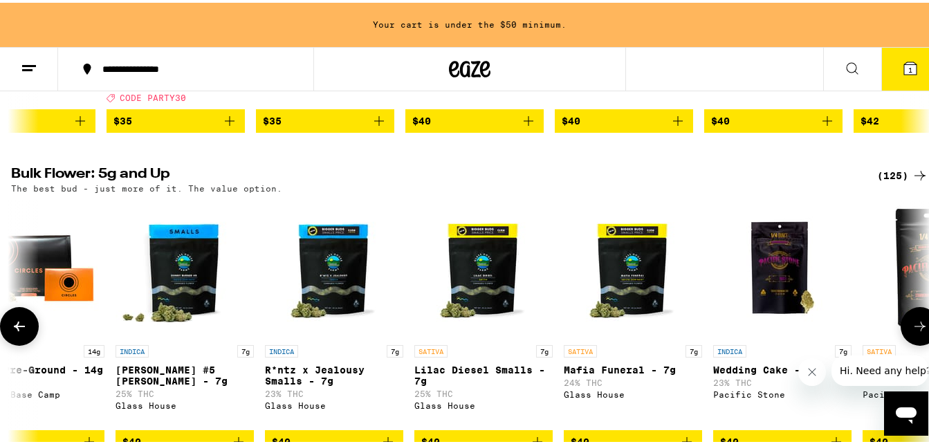
click at [14, 332] on icon at bounding box center [19, 323] width 17 height 17
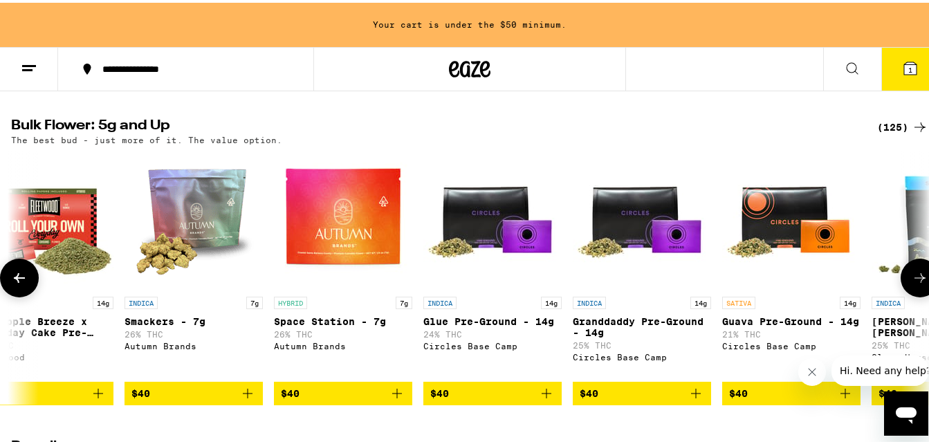
scroll to position [443, 0]
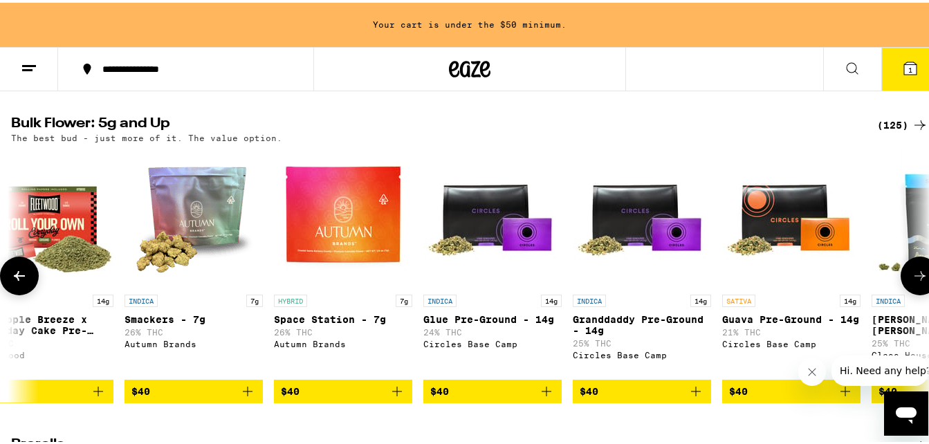
click at [26, 282] on icon at bounding box center [19, 273] width 17 height 17
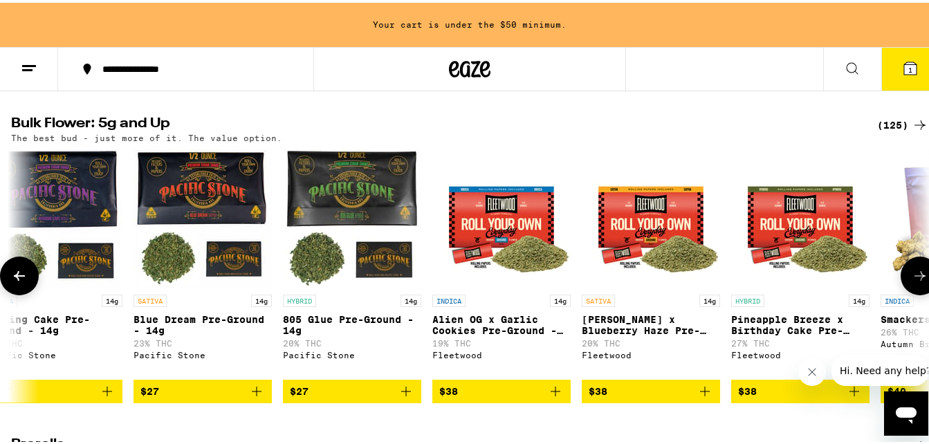
click at [26, 282] on icon at bounding box center [19, 273] width 17 height 17
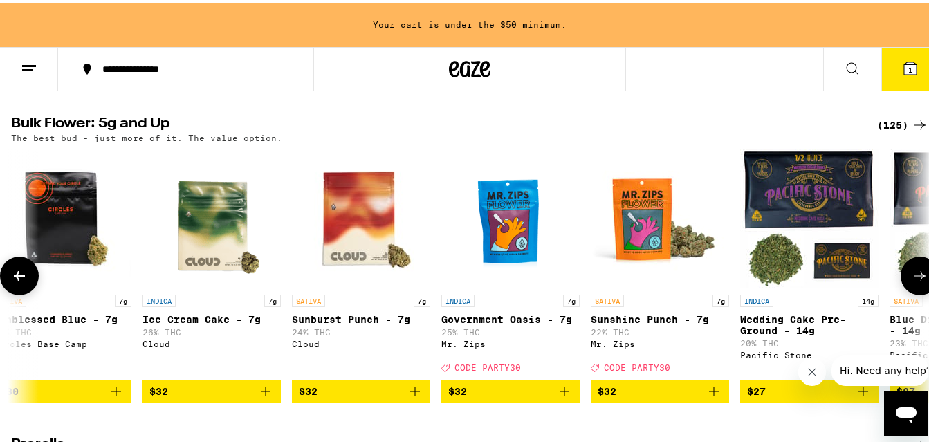
click at [26, 282] on icon at bounding box center [19, 273] width 17 height 17
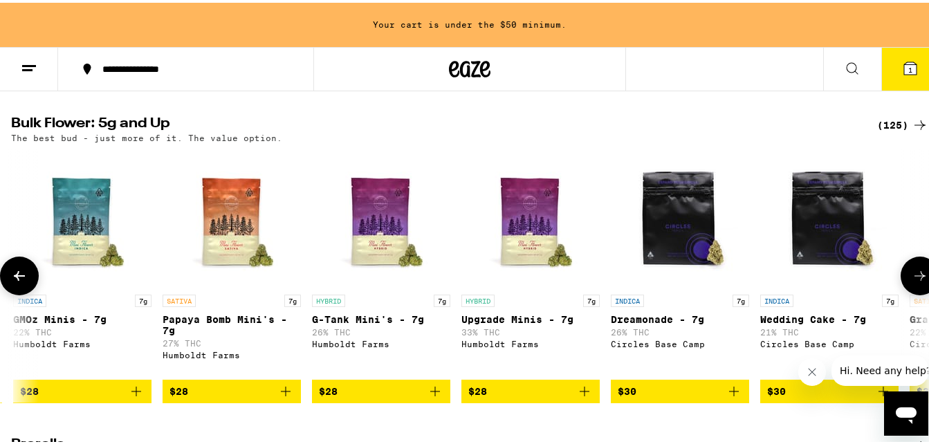
scroll to position [0, 297]
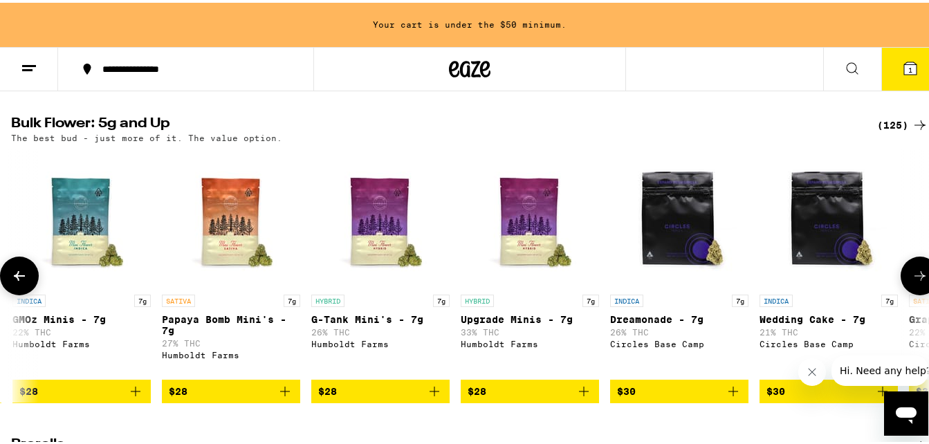
click at [492, 397] on span "$28" at bounding box center [530, 388] width 125 height 17
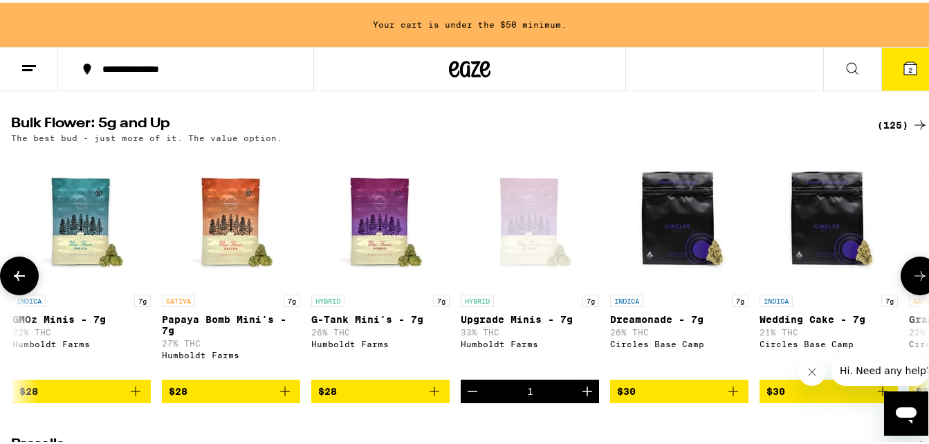
drag, startPoint x: 605, startPoint y: 304, endPoint x: 748, endPoint y: 239, distance: 157.3
click at [748, 239] on div "INDICA 14g Glitter Bomb Pre-Ground - 14g 23% THC Yada Yada $25 INDICA 14g Gush …" at bounding box center [469, 273] width 939 height 253
click at [908, 63] on span "2" at bounding box center [910, 67] width 4 height 8
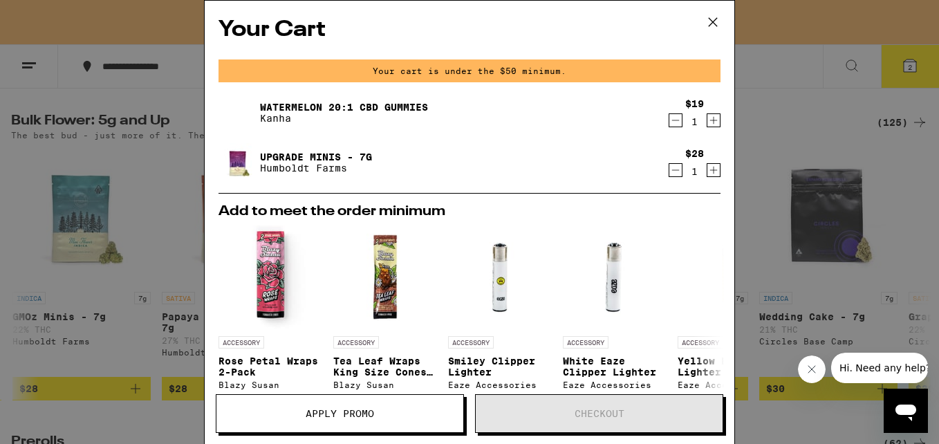
click at [670, 123] on icon "Decrement" at bounding box center [676, 120] width 12 height 17
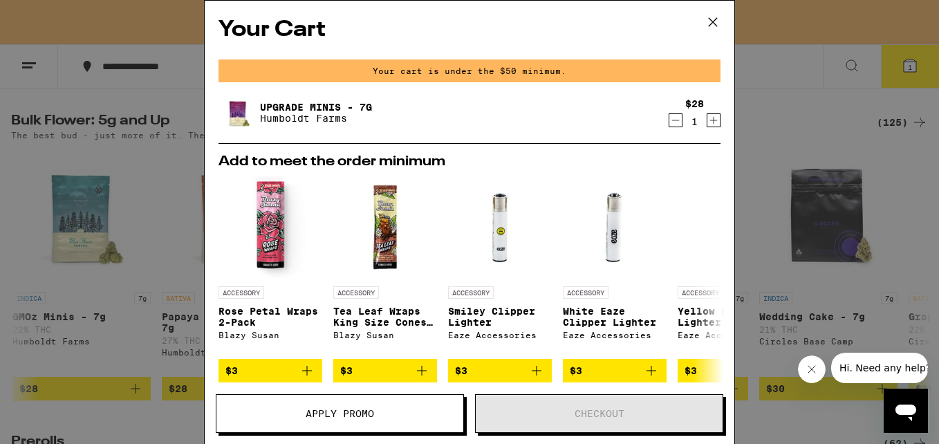
click at [711, 21] on icon at bounding box center [713, 22] width 21 height 21
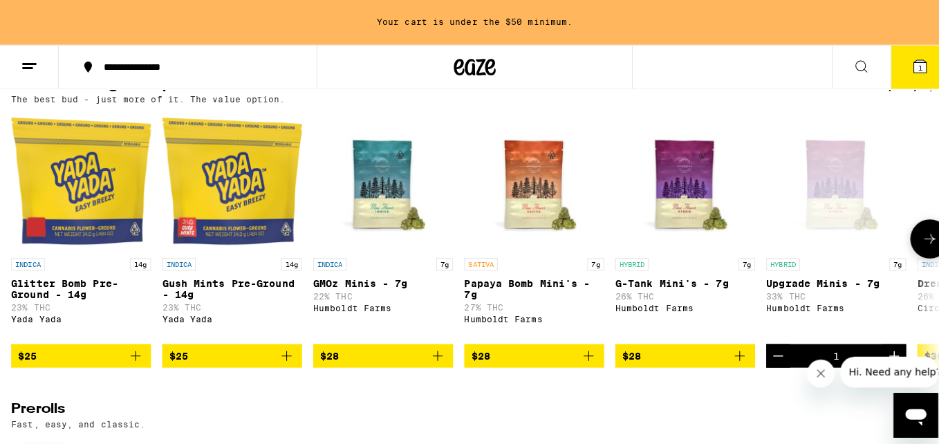
scroll to position [480, 0]
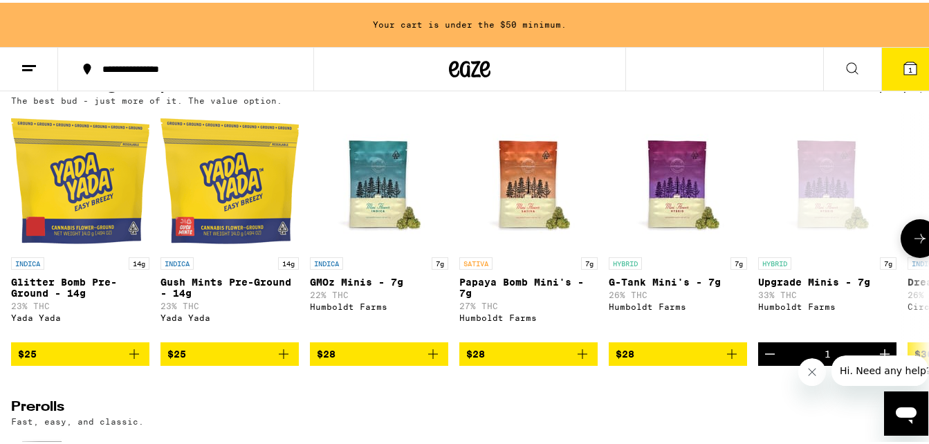
click at [671, 237] on img "Open page for G-Tank Mini's - 7g from Humboldt Farms" at bounding box center [678, 178] width 138 height 138
drag, startPoint x: 671, startPoint y: 237, endPoint x: 831, endPoint y: 243, distance: 160.6
click at [831, 243] on div "INDICA 14g Glitter Bomb Pre-Ground - 14g 23% THC Yada Yada $25 INDICA 14g Gush …" at bounding box center [469, 235] width 939 height 253
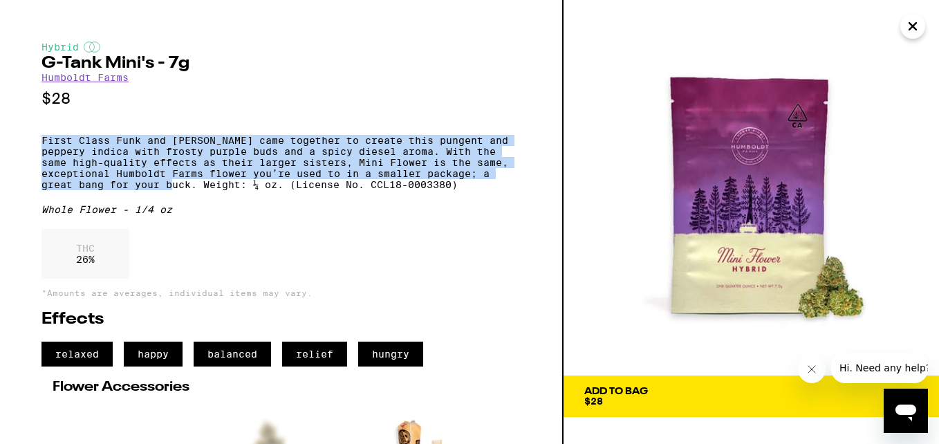
drag, startPoint x: 43, startPoint y: 147, endPoint x: 194, endPoint y: 193, distance: 158.4
click at [194, 190] on p "First Class Funk and Gush Mintz came together to create this pungent and pepper…" at bounding box center [281, 162] width 479 height 55
copy p "First Class Funk and Gush Mintz came together to create this pungent and pepper…"
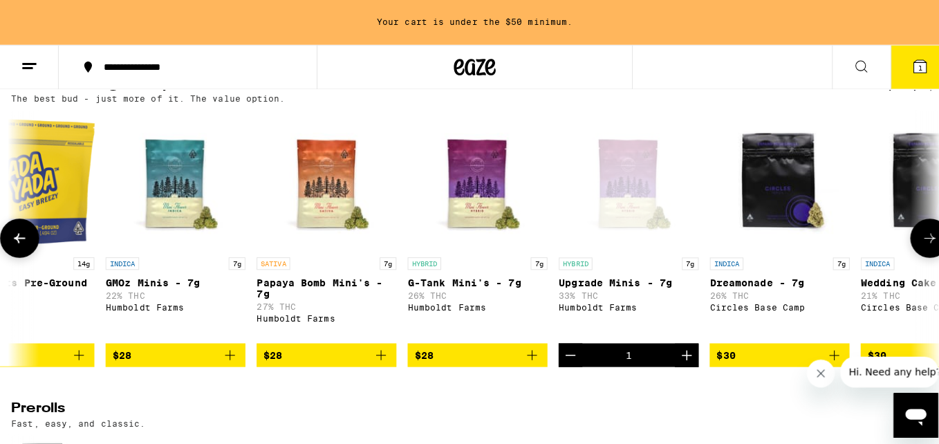
scroll to position [0, 206]
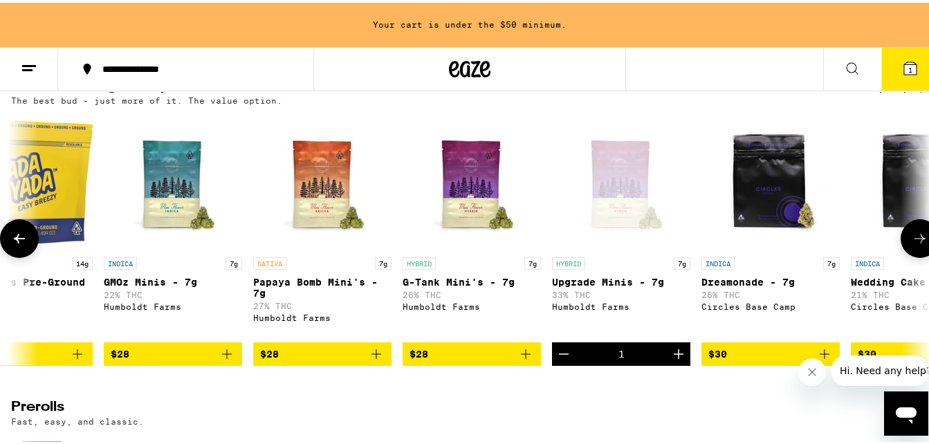
click at [457, 179] on img "Open page for G-Tank Mini's - 7g from Humboldt Farms" at bounding box center [472, 178] width 138 height 138
click at [620, 190] on div "Open page for Upgrade Minis - 7g from Humboldt Farms" at bounding box center [621, 178] width 138 height 138
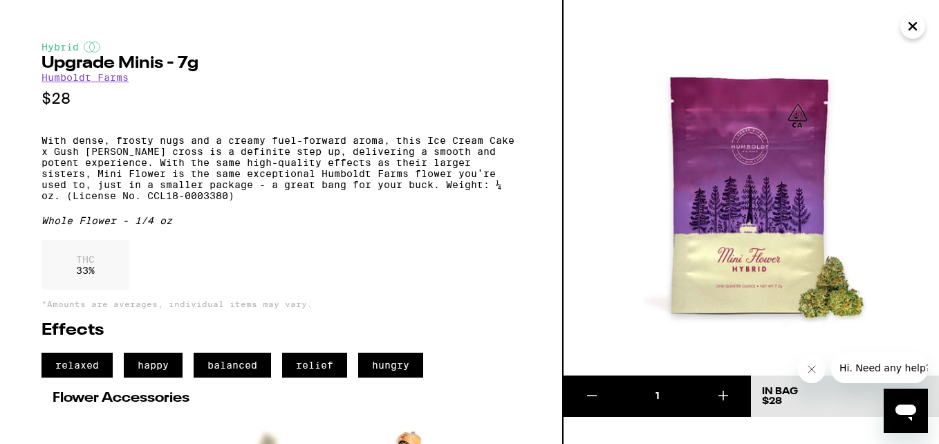
click at [914, 34] on icon "Close" at bounding box center [913, 26] width 17 height 21
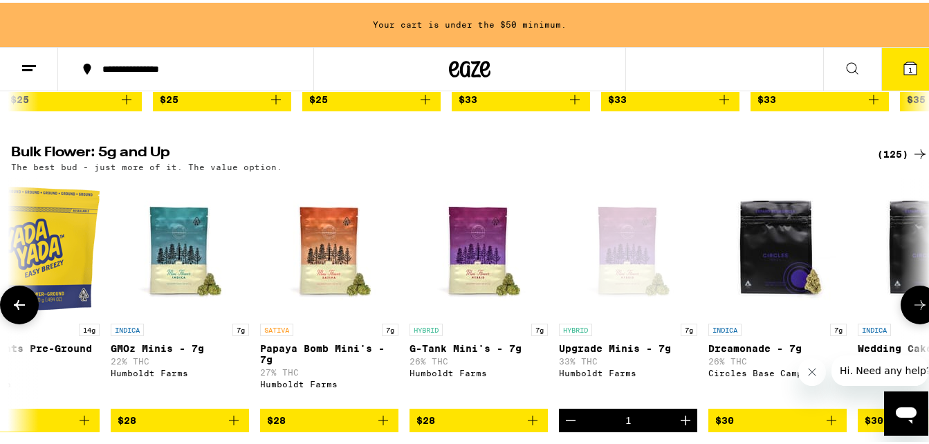
scroll to position [414, 0]
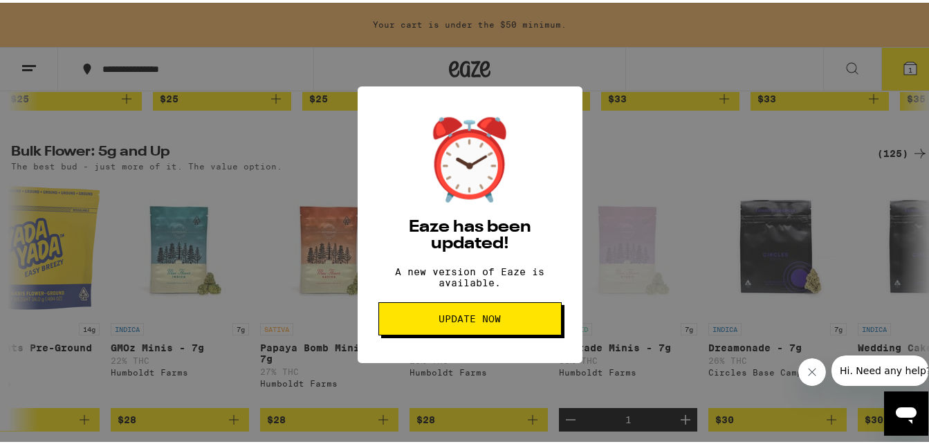
click at [410, 320] on span "Update Now" at bounding box center [470, 316] width 160 height 10
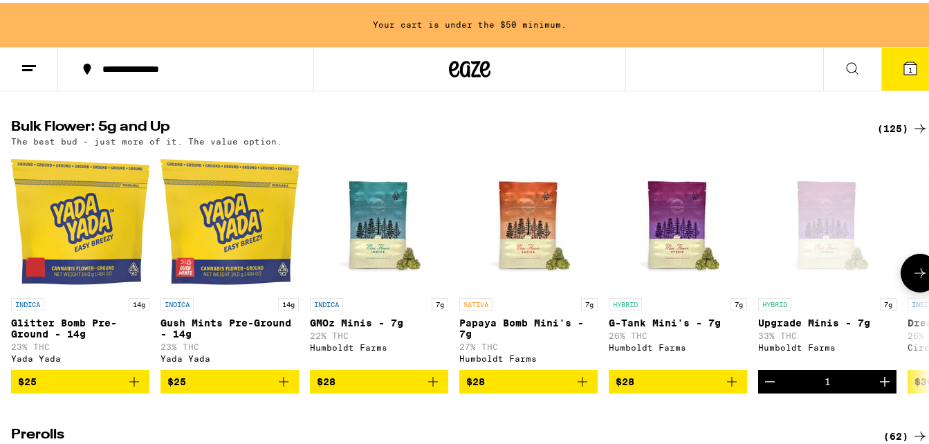
click at [478, 308] on p "SATIVA" at bounding box center [475, 301] width 33 height 12
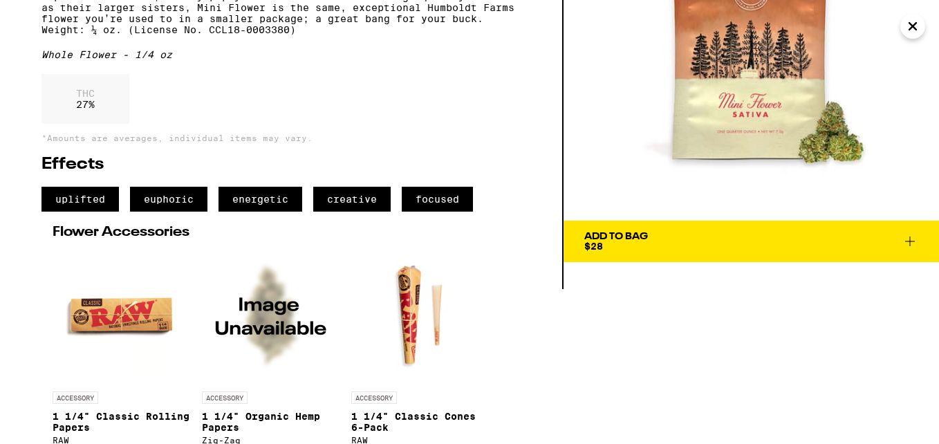
scroll to position [156, 0]
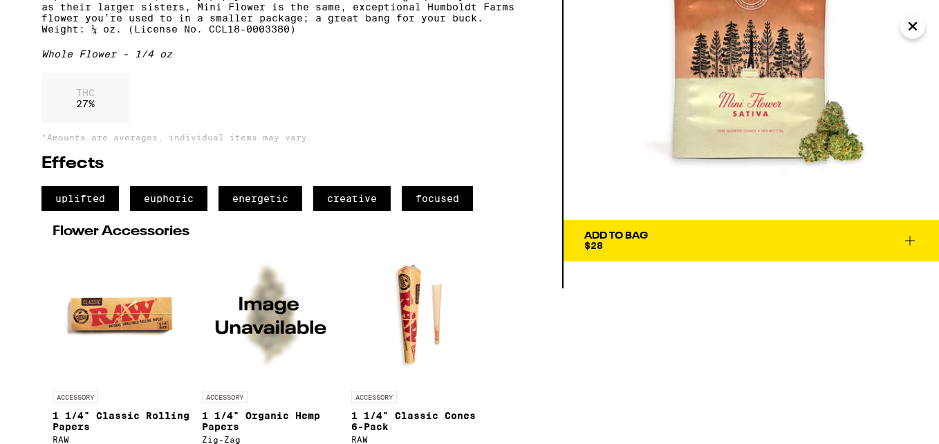
click at [910, 237] on icon at bounding box center [910, 241] width 10 height 10
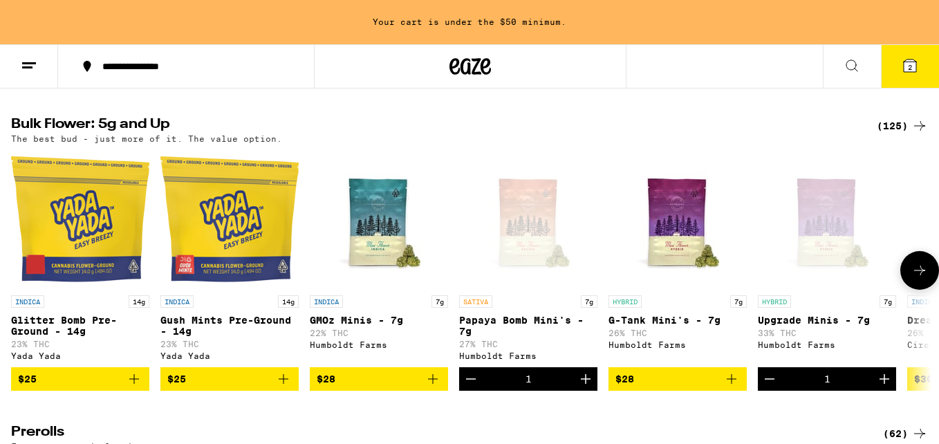
scroll to position [383, 0]
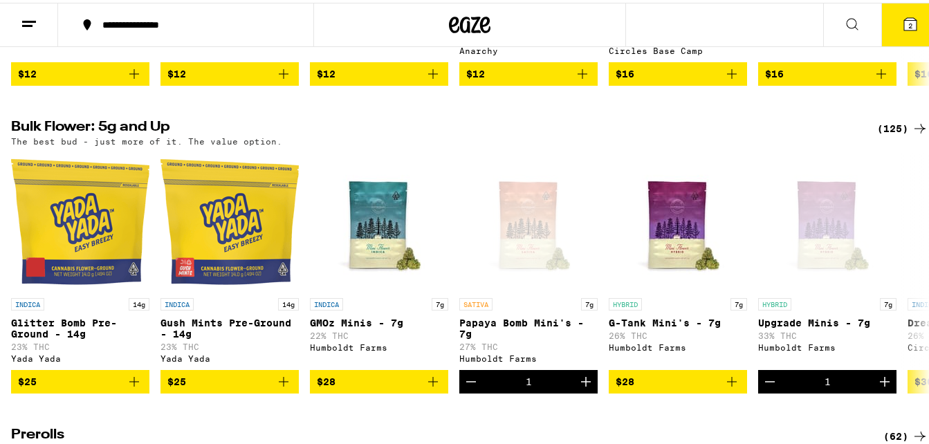
click at [904, 15] on icon at bounding box center [910, 21] width 12 height 12
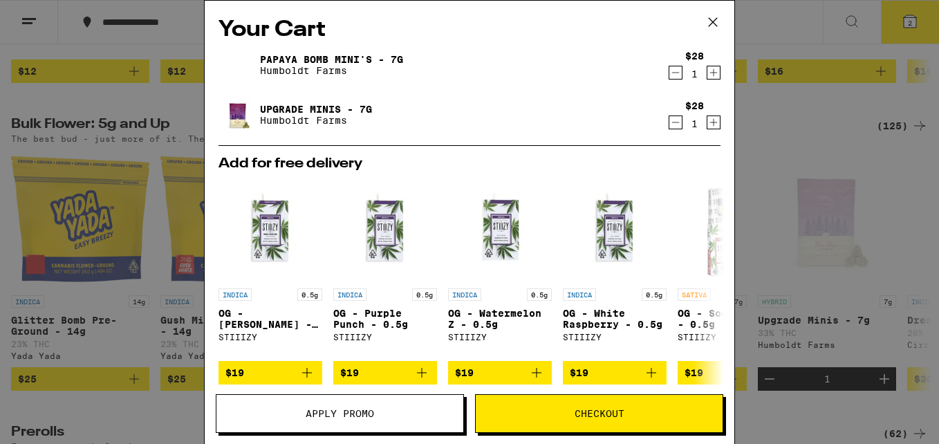
click at [670, 72] on icon "Decrement" at bounding box center [676, 72] width 12 height 17
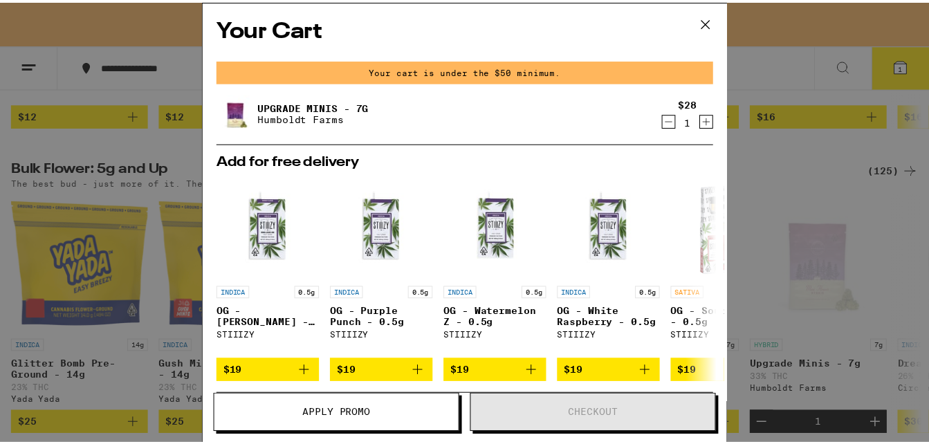
scroll to position [427, 0]
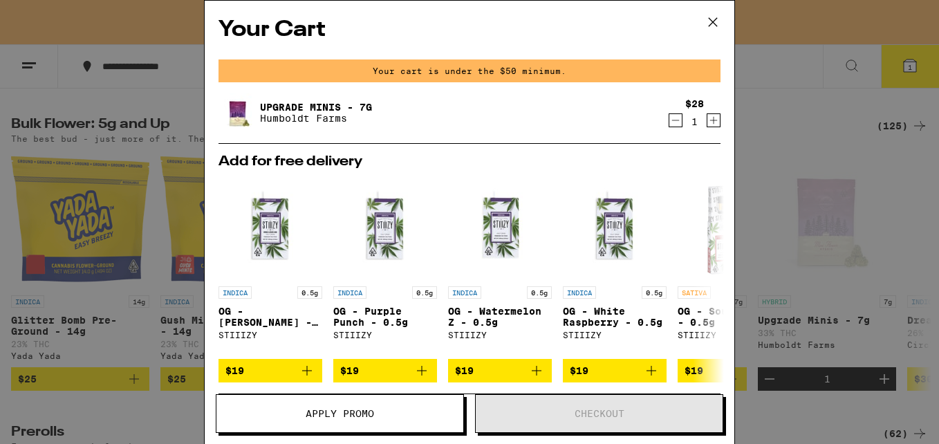
click at [716, 17] on icon at bounding box center [713, 22] width 21 height 21
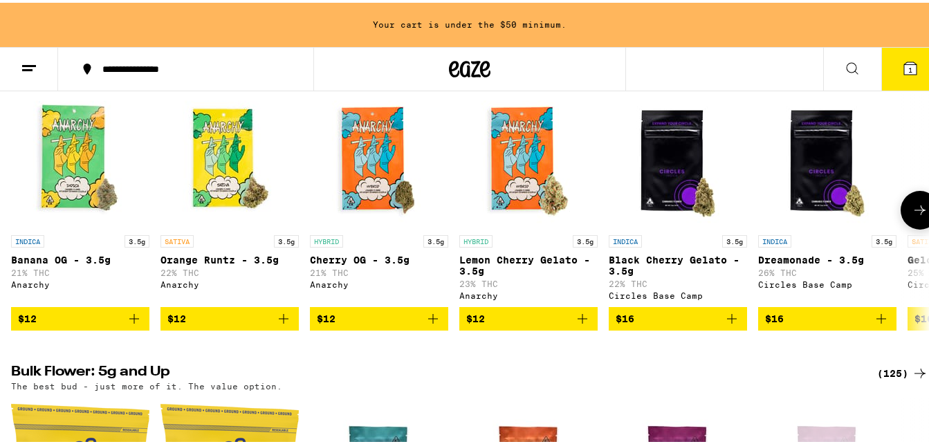
scroll to position [181, 0]
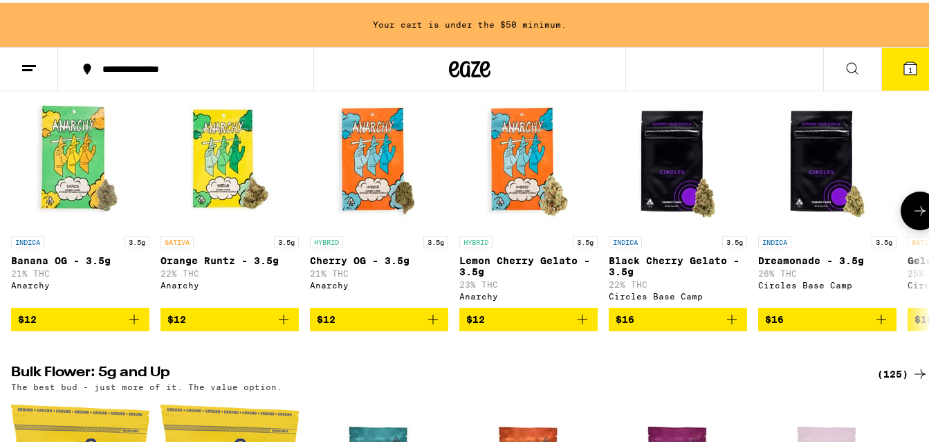
click at [912, 216] on icon at bounding box center [920, 208] width 17 height 17
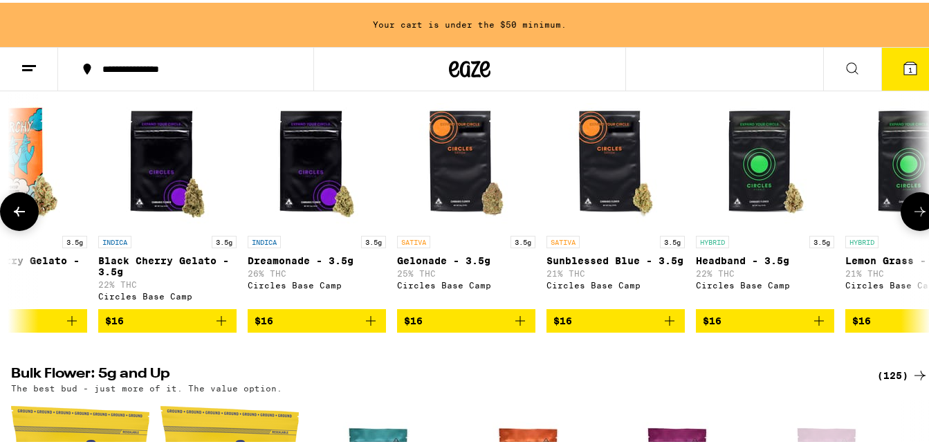
scroll to position [0, 756]
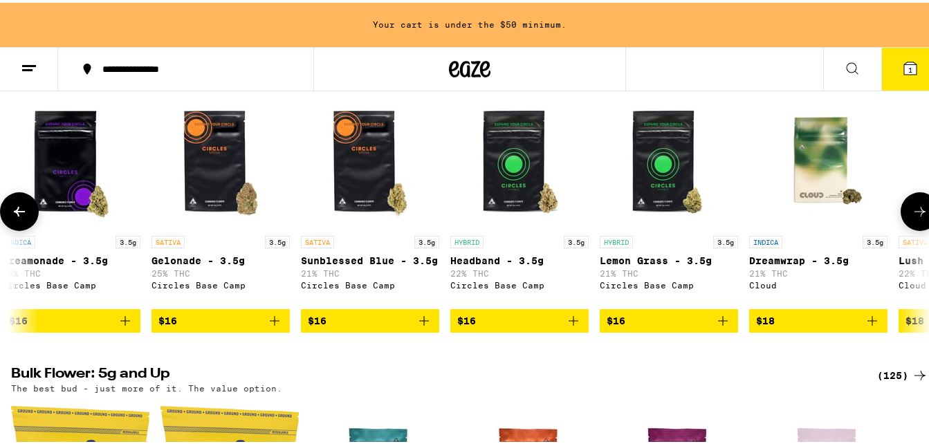
click at [912, 217] on icon at bounding box center [920, 209] width 17 height 17
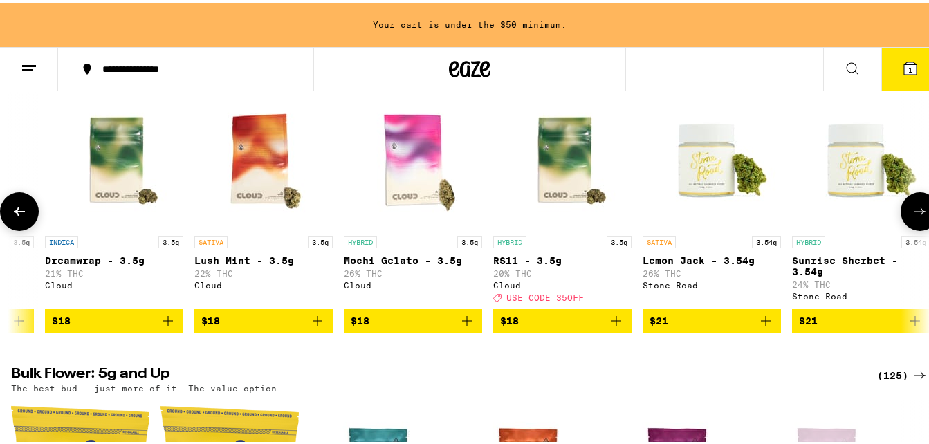
scroll to position [0, 1512]
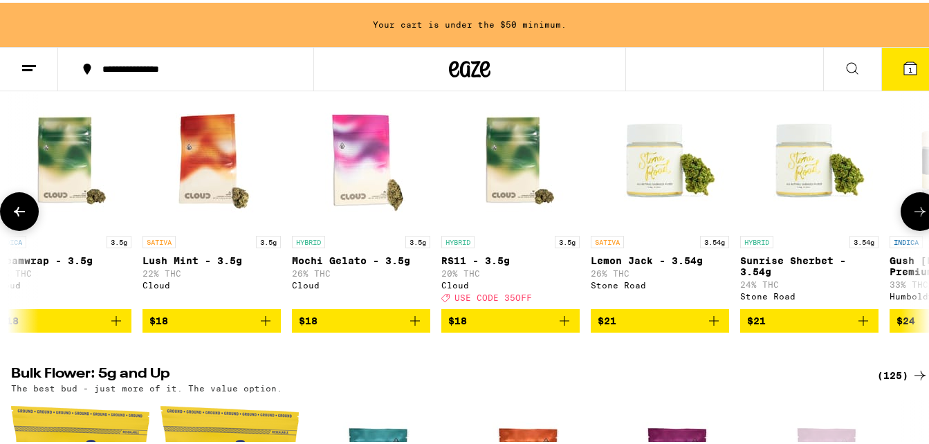
click at [912, 217] on icon at bounding box center [920, 209] width 17 height 17
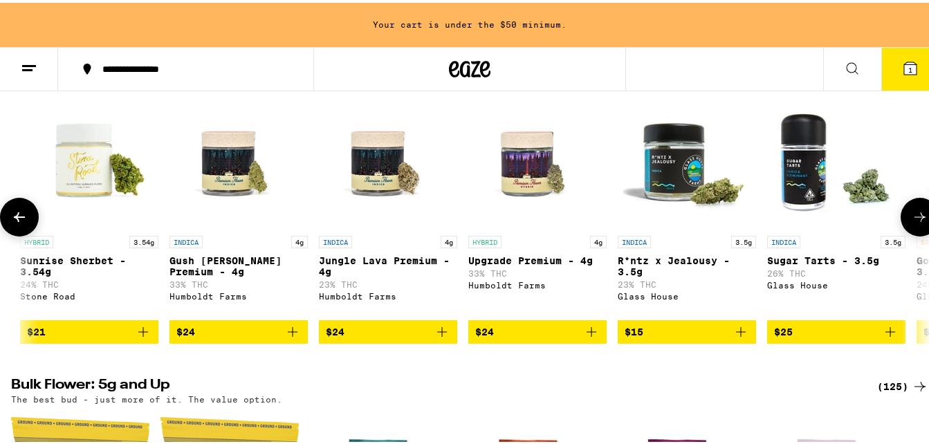
scroll to position [0, 2268]
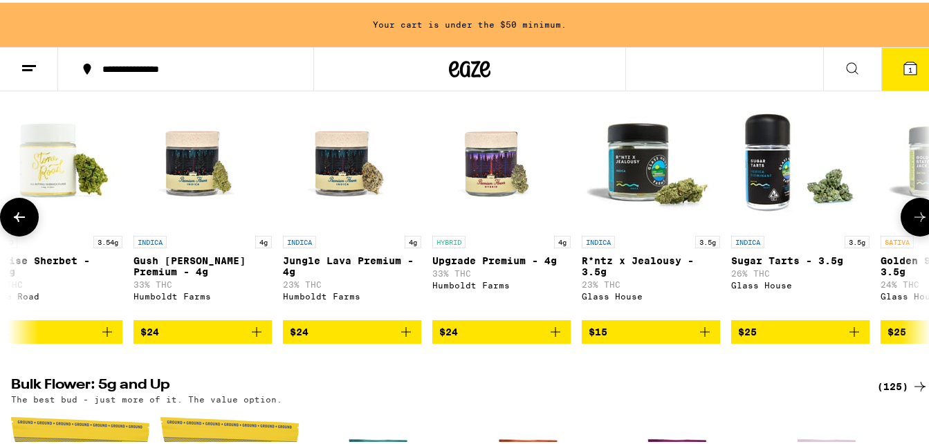
drag, startPoint x: 906, startPoint y: 226, endPoint x: 408, endPoint y: 353, distance: 514.0
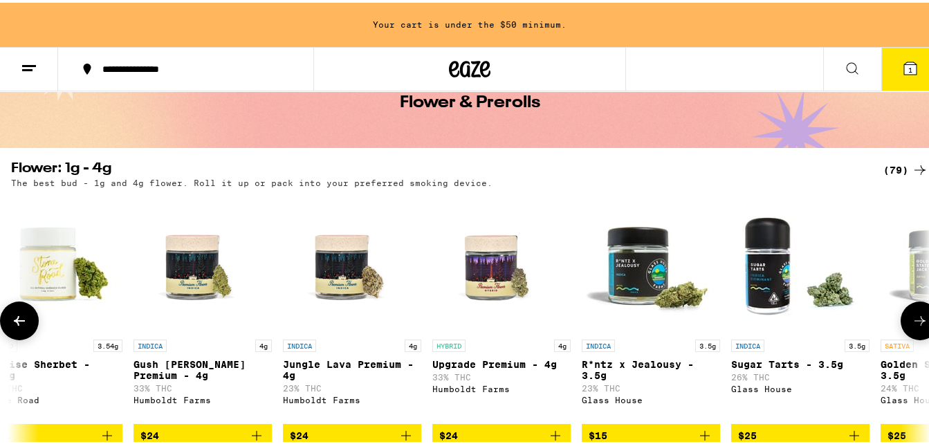
scroll to position [0, 0]
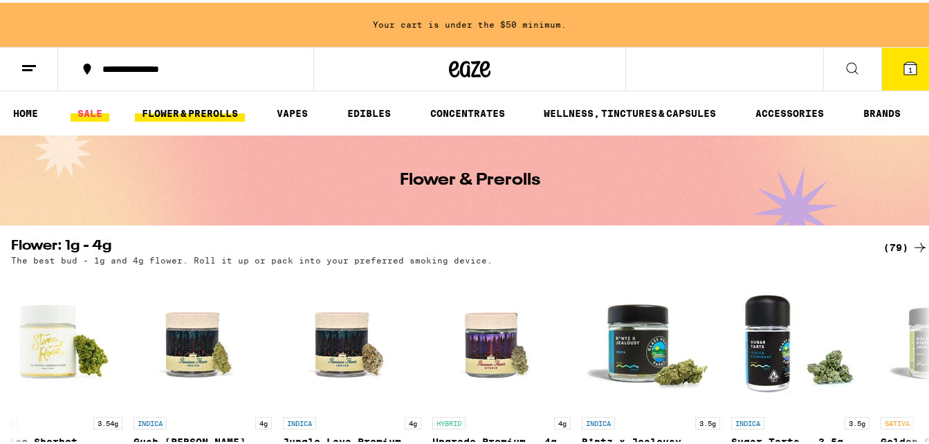
click at [79, 110] on link "SALE" at bounding box center [90, 110] width 39 height 17
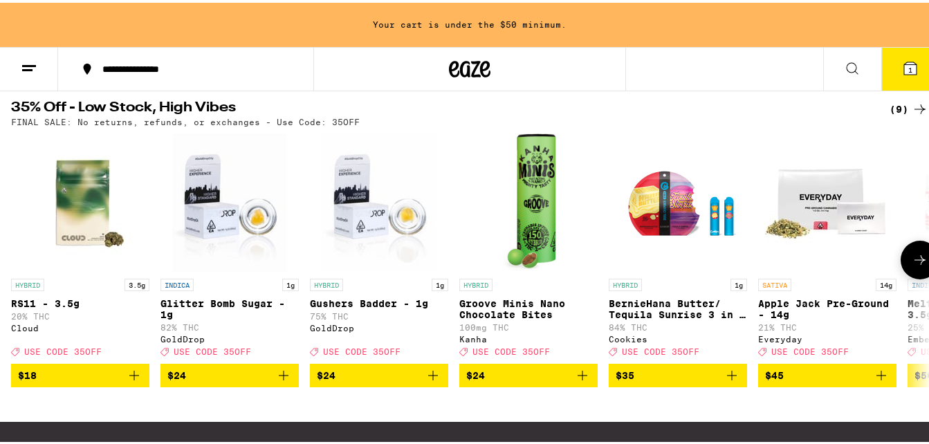
scroll to position [458, 0]
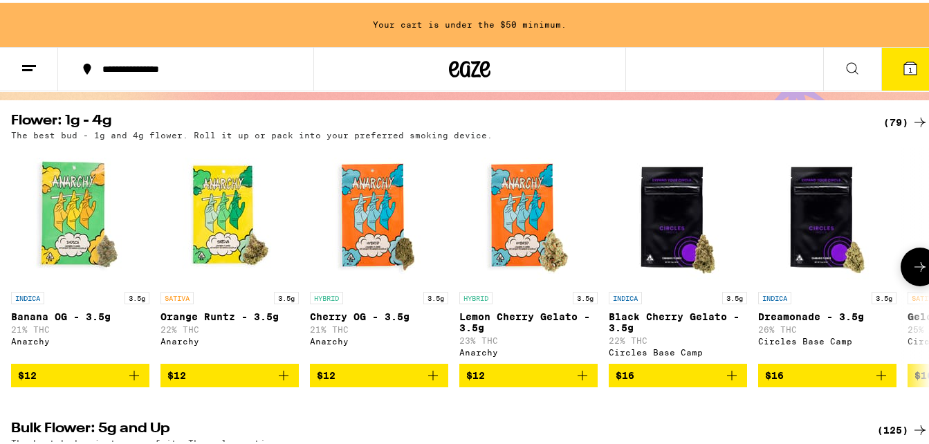
scroll to position [129, 0]
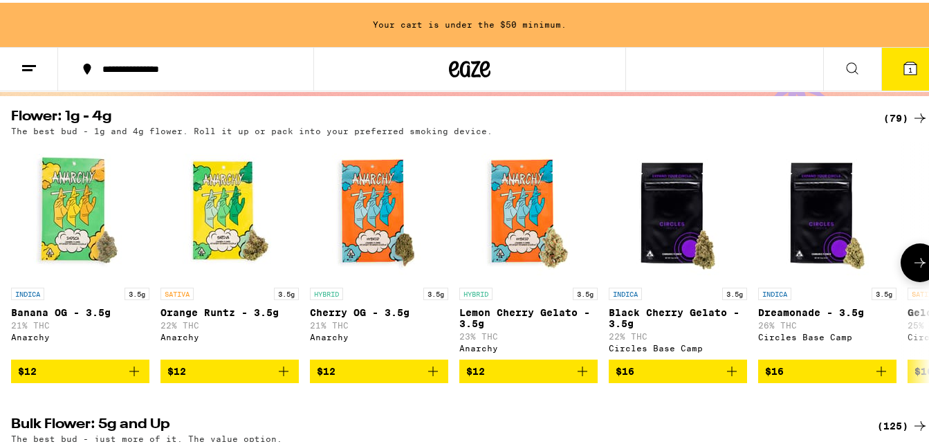
click at [912, 268] on icon at bounding box center [920, 260] width 17 height 17
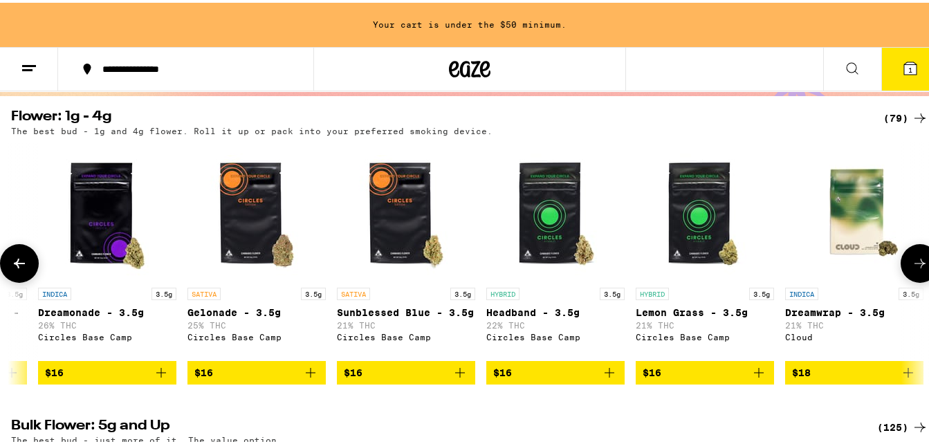
scroll to position [0, 756]
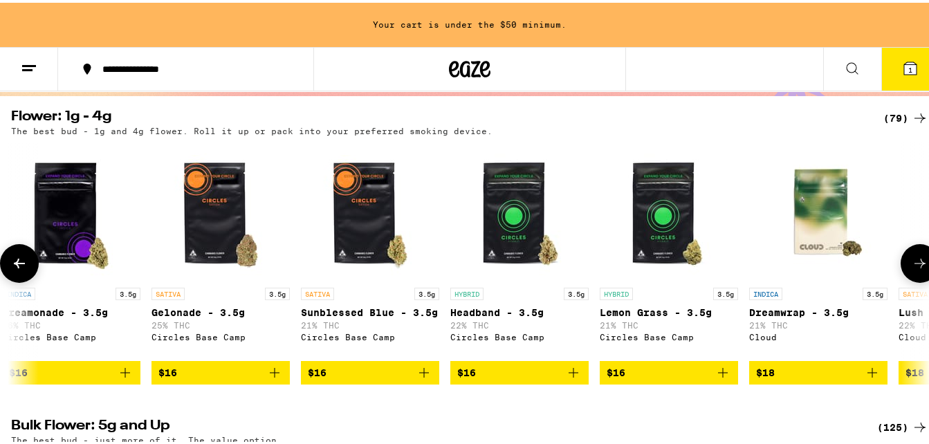
click at [912, 269] on icon at bounding box center [920, 260] width 17 height 17
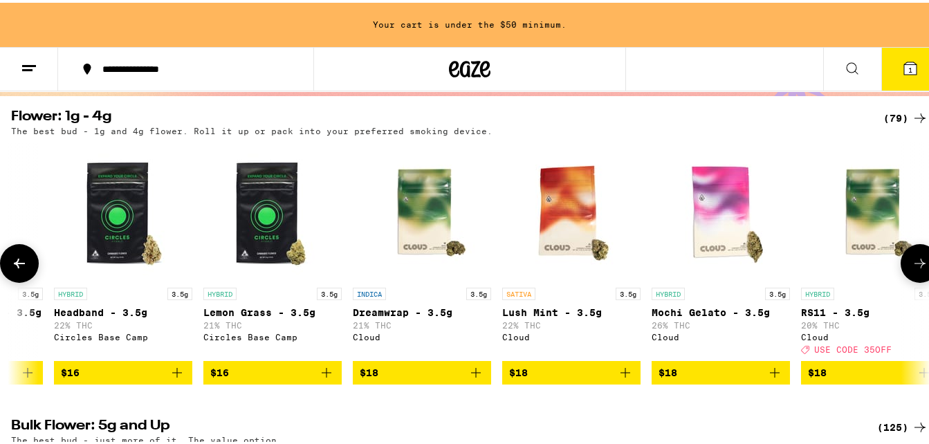
scroll to position [0, 1512]
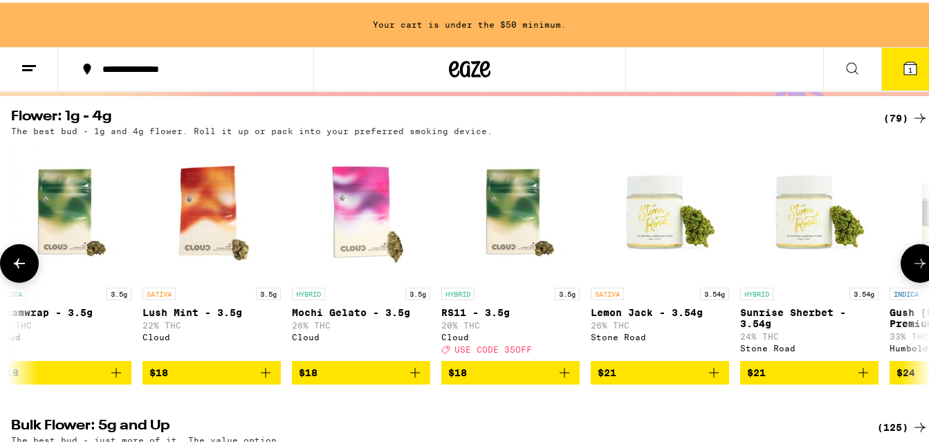
click at [912, 269] on icon at bounding box center [920, 260] width 17 height 17
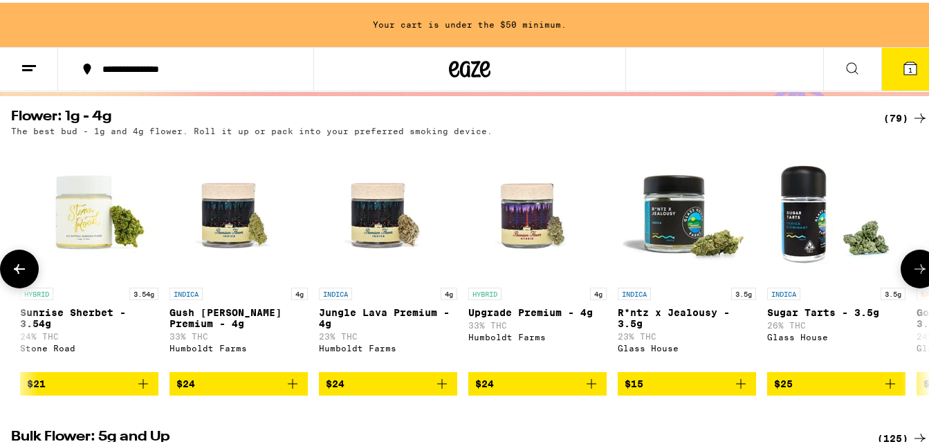
scroll to position [0, 2268]
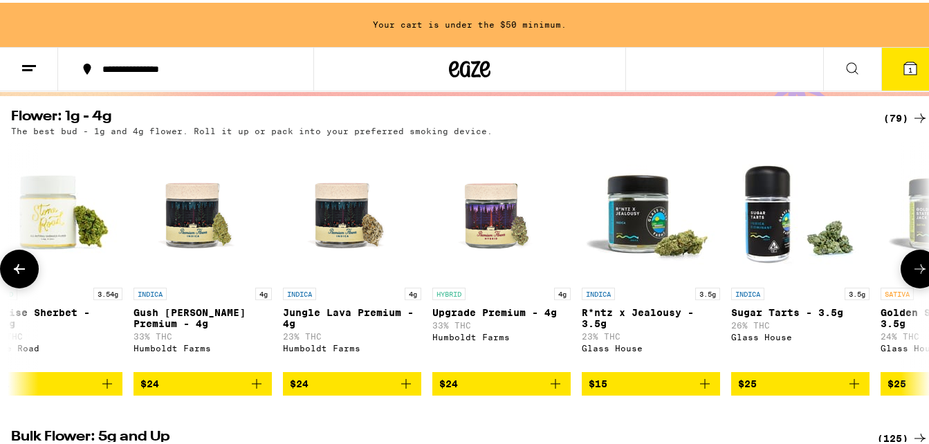
click at [912, 269] on icon at bounding box center [920, 266] width 17 height 17
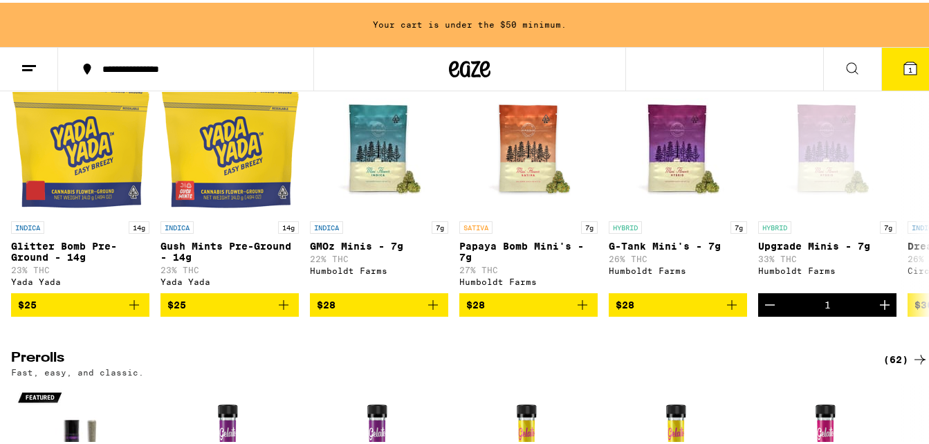
scroll to position [515, 0]
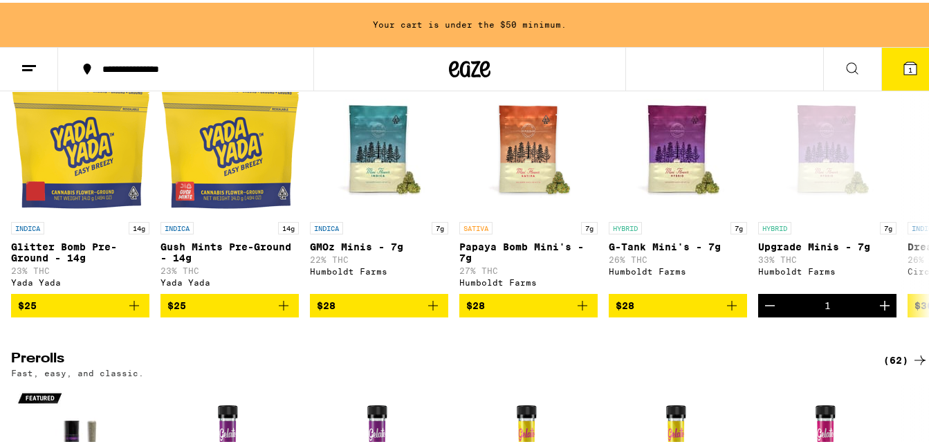
click at [153, 366] on h2 "Prerolls" at bounding box center [435, 357] width 849 height 17
click at [199, 246] on p "Gush Mints Pre-Ground - 14g" at bounding box center [229, 250] width 138 height 22
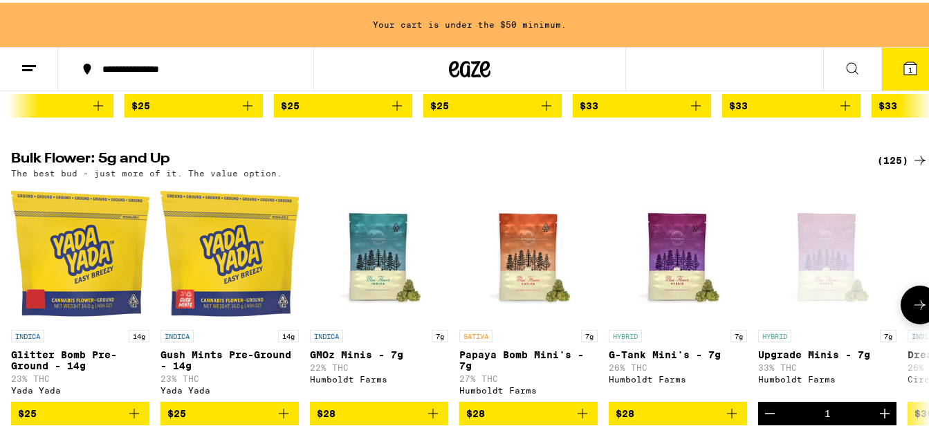
scroll to position [463, 0]
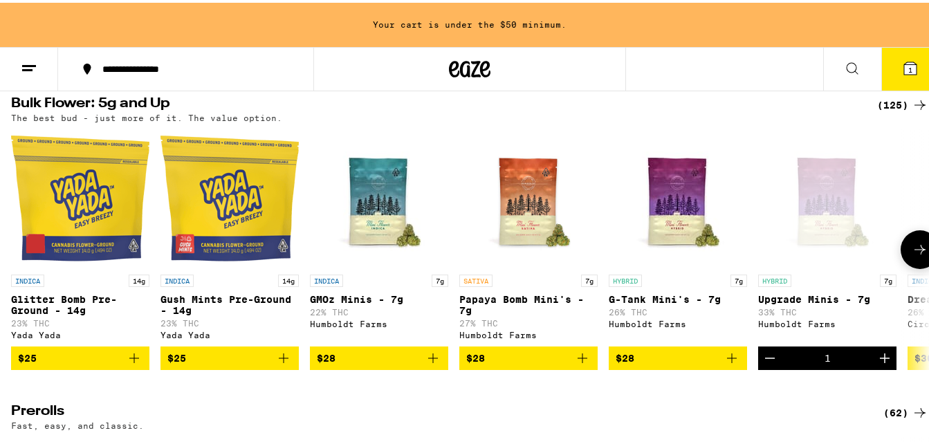
click at [918, 250] on button at bounding box center [920, 247] width 39 height 39
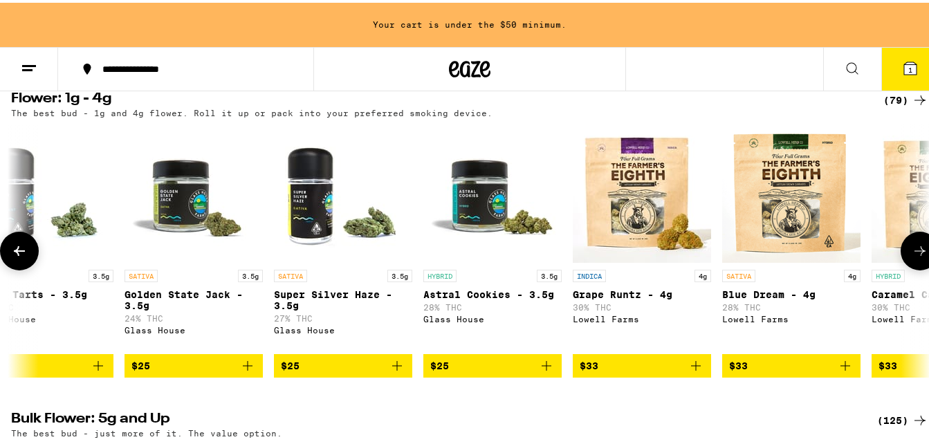
scroll to position [147, 0]
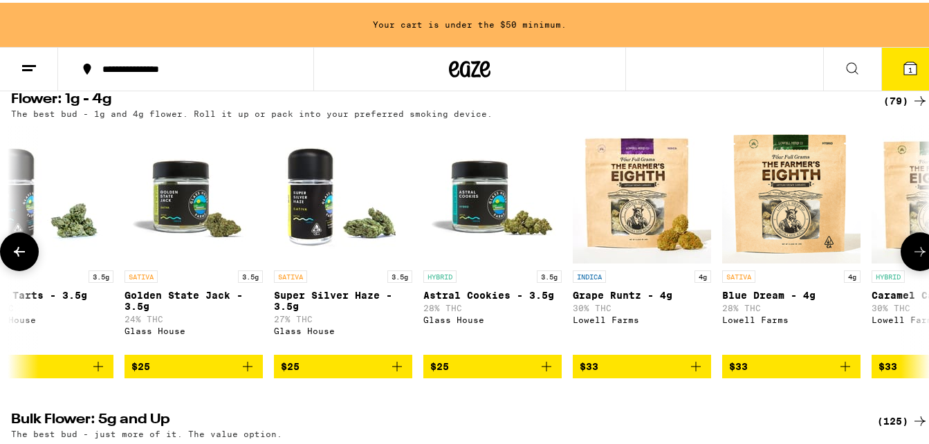
click at [17, 242] on icon at bounding box center [19, 249] width 17 height 17
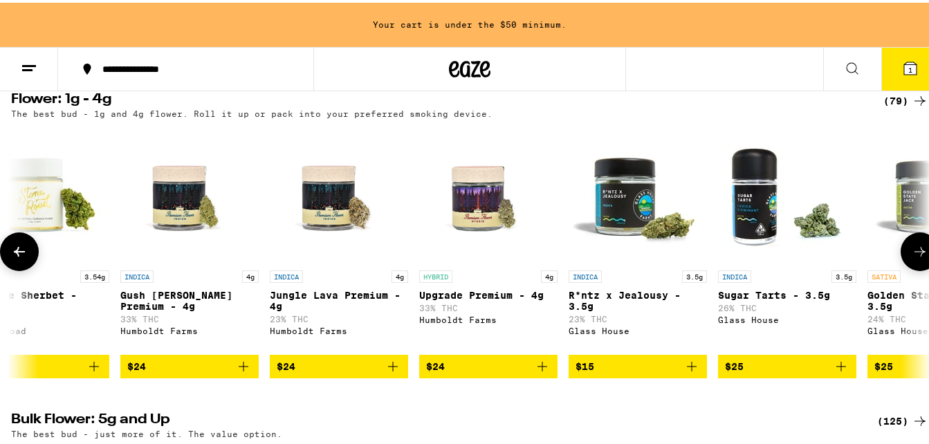
scroll to position [0, 2268]
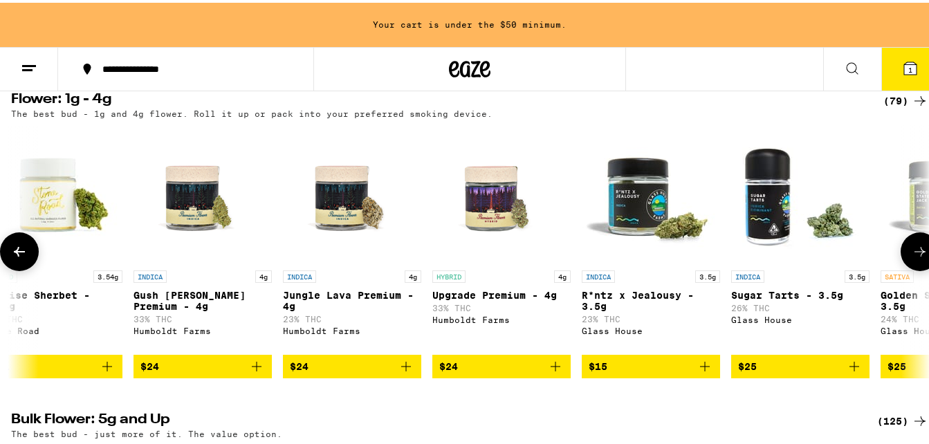
click at [17, 242] on icon at bounding box center [19, 249] width 17 height 17
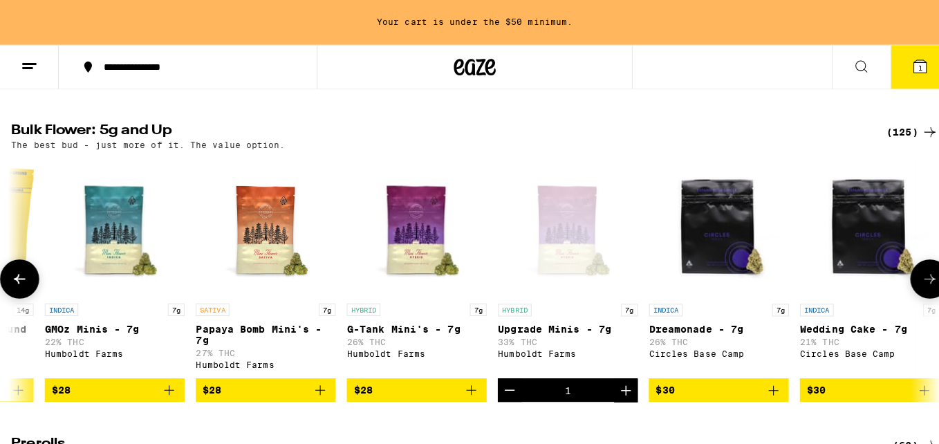
scroll to position [0, 265]
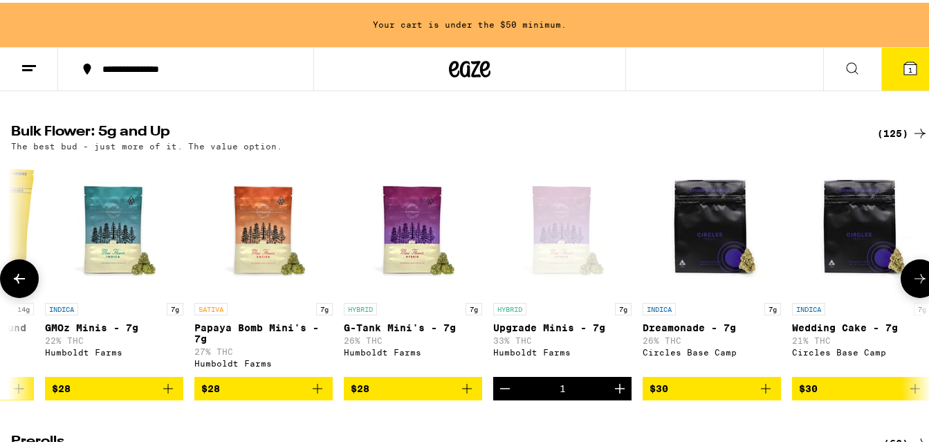
click at [264, 225] on img "Open page for Papaya Bomb Mini's - 7g from Humboldt Farms" at bounding box center [263, 224] width 138 height 138
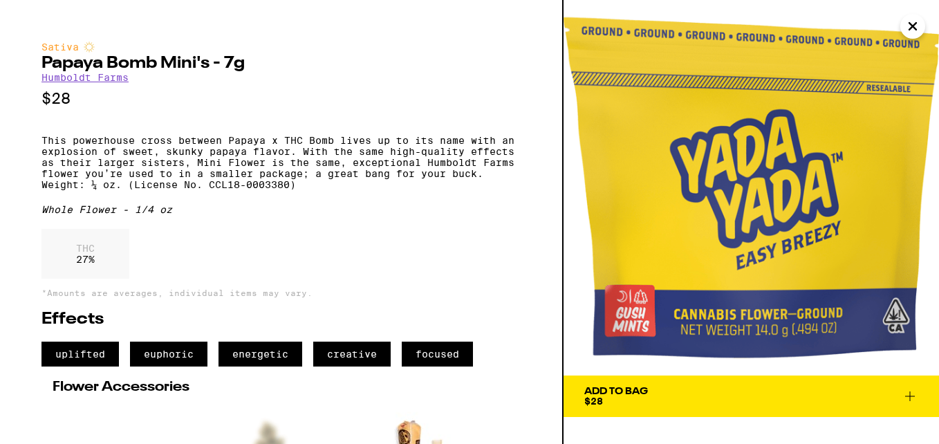
drag, startPoint x: 676, startPoint y: 298, endPoint x: 495, endPoint y: 289, distance: 181.4
click at [495, 286] on div "THC 27 %" at bounding box center [281, 257] width 479 height 57
click at [910, 394] on icon at bounding box center [910, 396] width 17 height 17
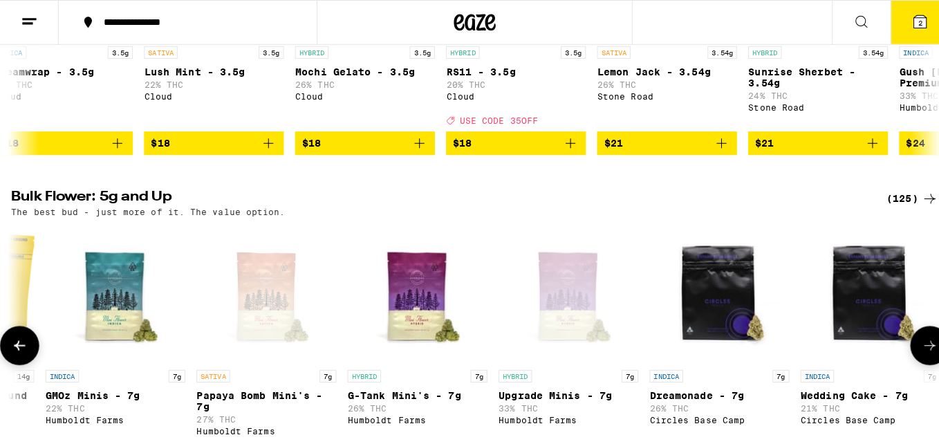
scroll to position [319, 0]
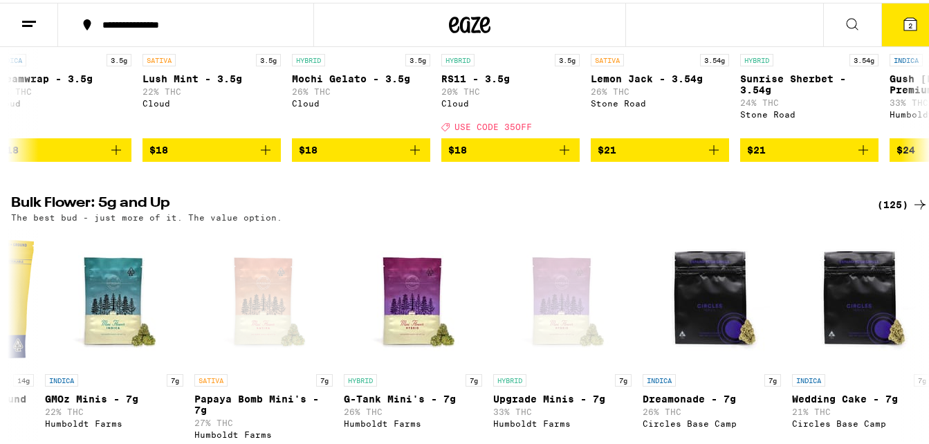
click at [904, 16] on icon at bounding box center [910, 21] width 12 height 12
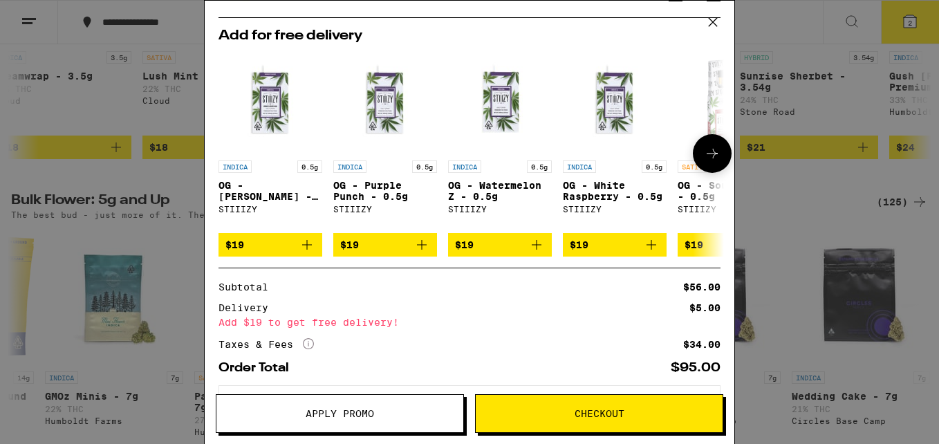
scroll to position [194, 0]
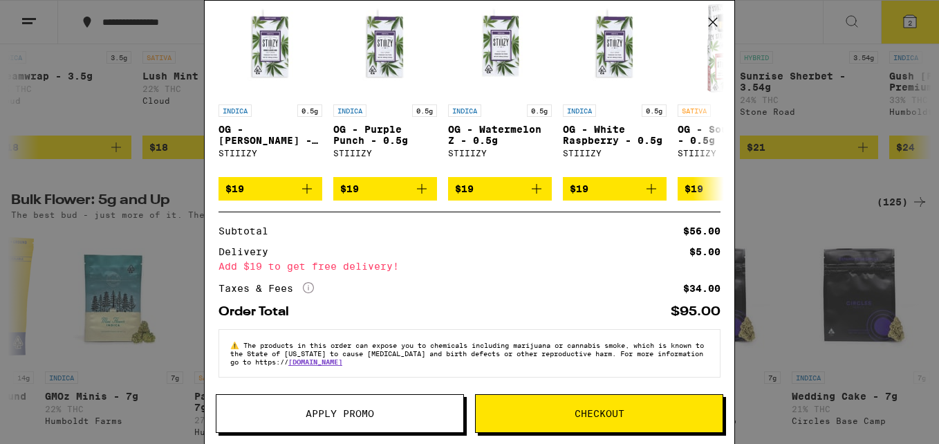
drag, startPoint x: 527, startPoint y: 414, endPoint x: 510, endPoint y: 417, distance: 17.0
click at [510, 417] on span "Checkout" at bounding box center [599, 414] width 247 height 10
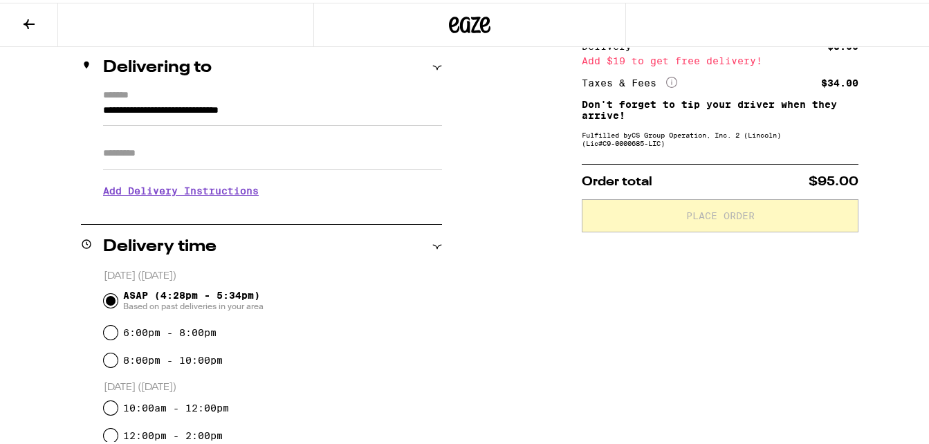
scroll to position [164, 0]
click at [141, 149] on input "Apt/Suite" at bounding box center [272, 149] width 339 height 33
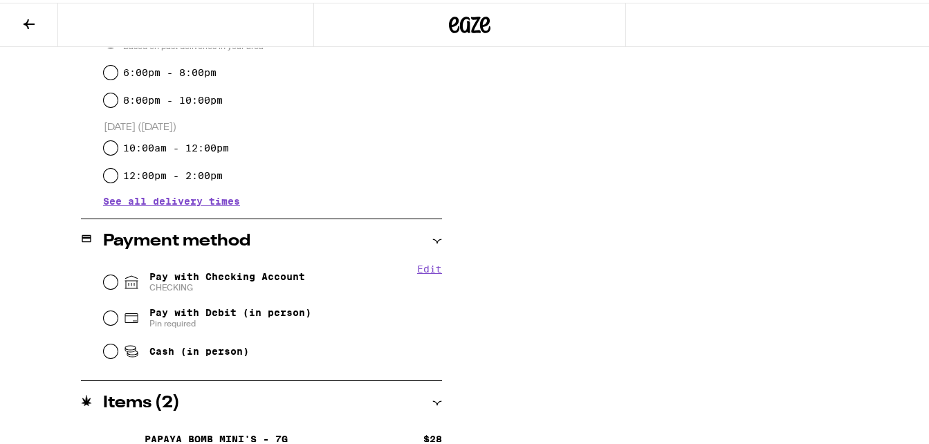
scroll to position [437, 0]
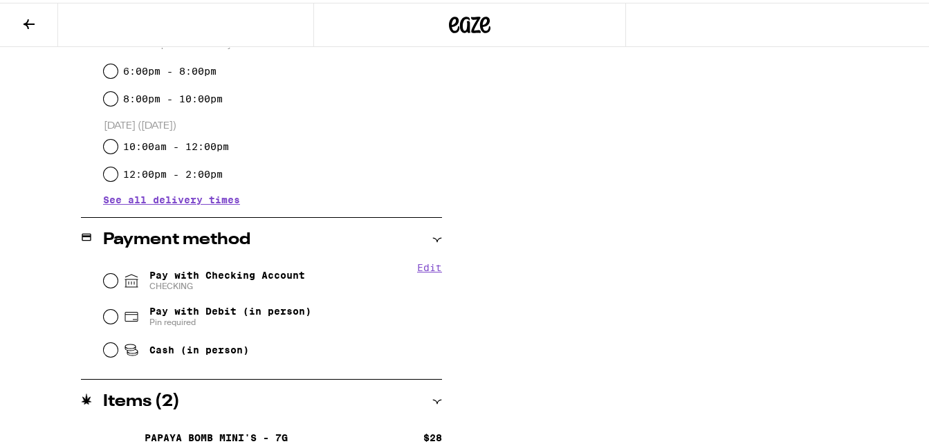
type input "***"
click at [109, 279] on input "Pay with Checking Account CHECKING" at bounding box center [111, 278] width 14 height 14
radio input "true"
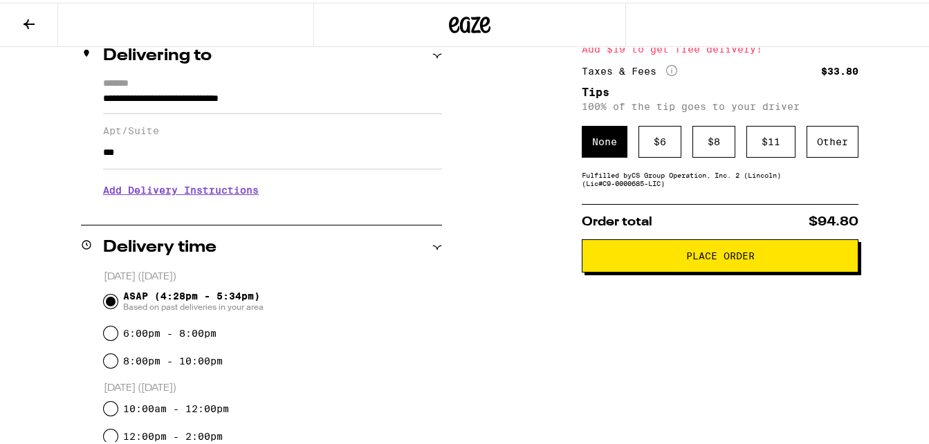
scroll to position [174, 0]
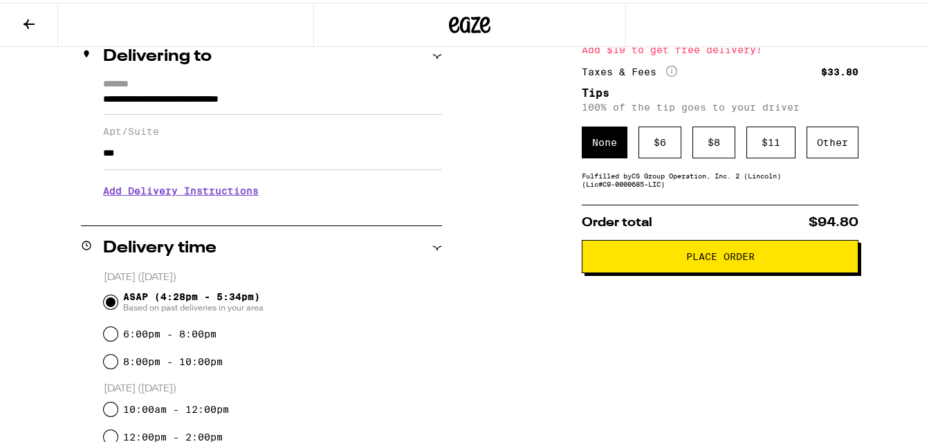
click at [730, 256] on span "Place Order" at bounding box center [720, 254] width 68 height 10
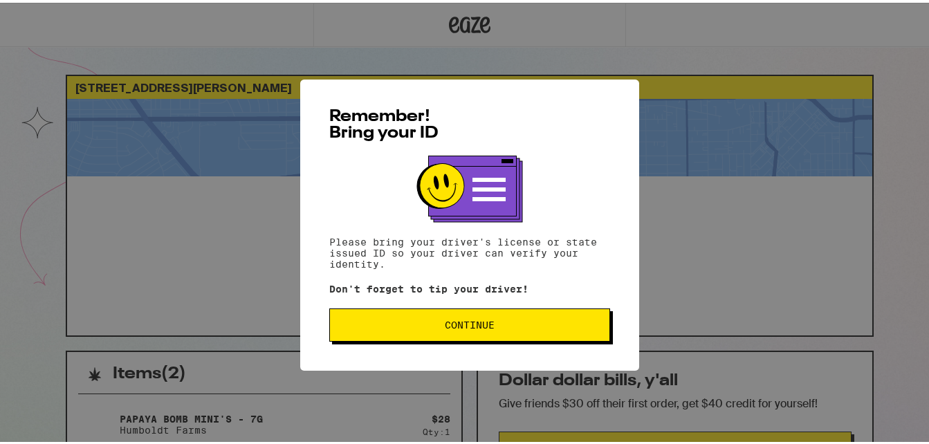
click at [498, 326] on span "Continue" at bounding box center [469, 322] width 257 height 10
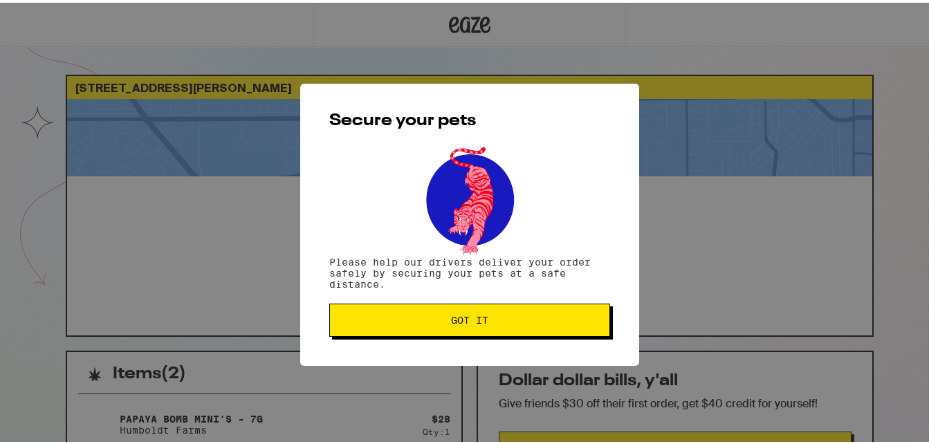
click at [498, 325] on button "Got it" at bounding box center [469, 317] width 281 height 33
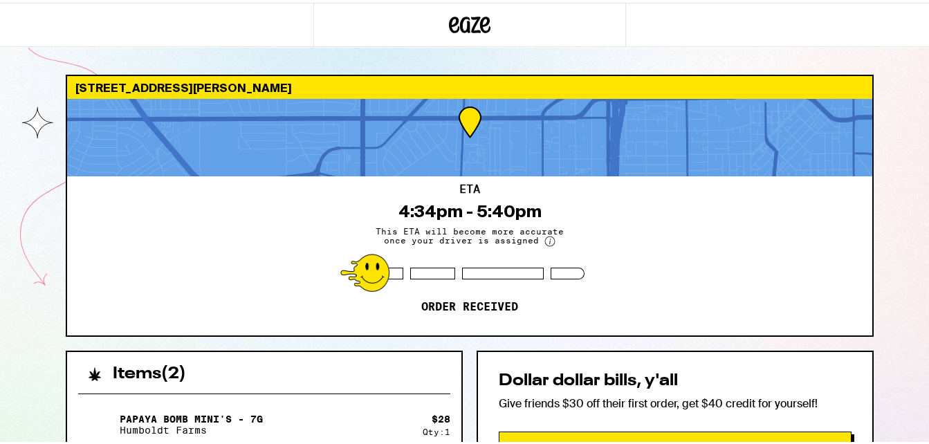
click at [498, 325] on div "ETA 4:34pm - 5:40pm This ETA will become more accurate once your driver is assi…" at bounding box center [469, 253] width 805 height 159
